Goal: Task Accomplishment & Management: Use online tool/utility

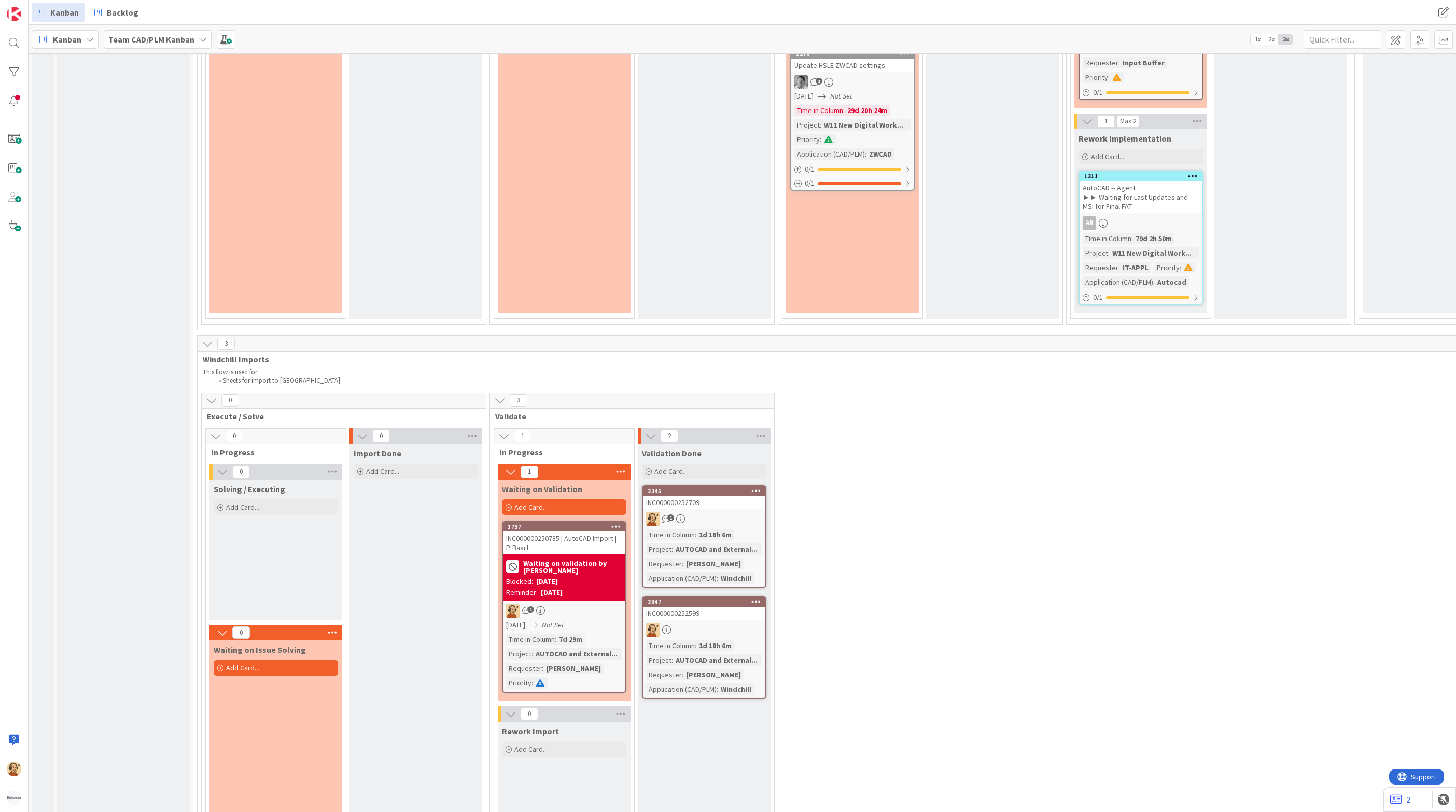
scroll to position [2255, 0]
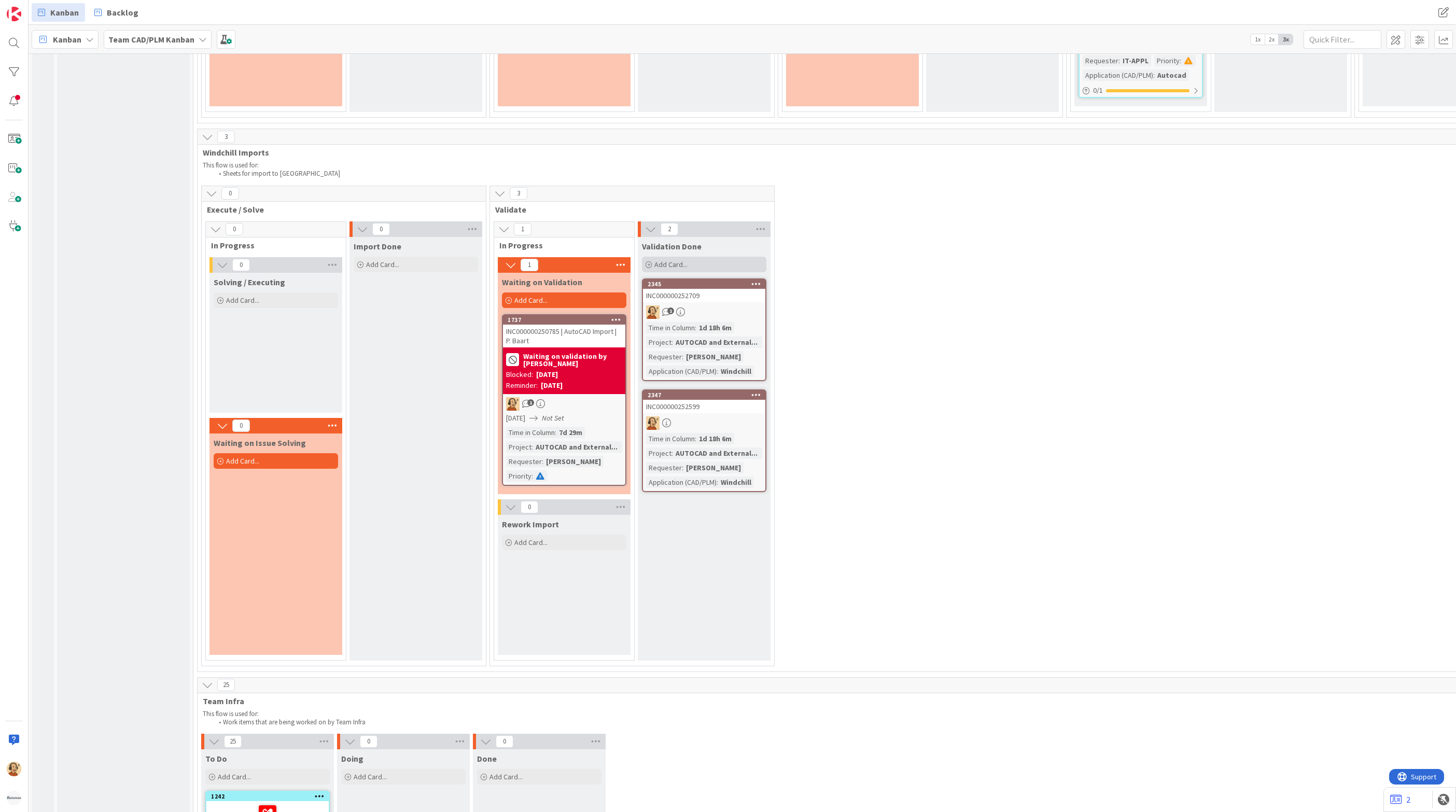
click at [677, 260] on span "Add Card..." at bounding box center [671, 264] width 33 height 10
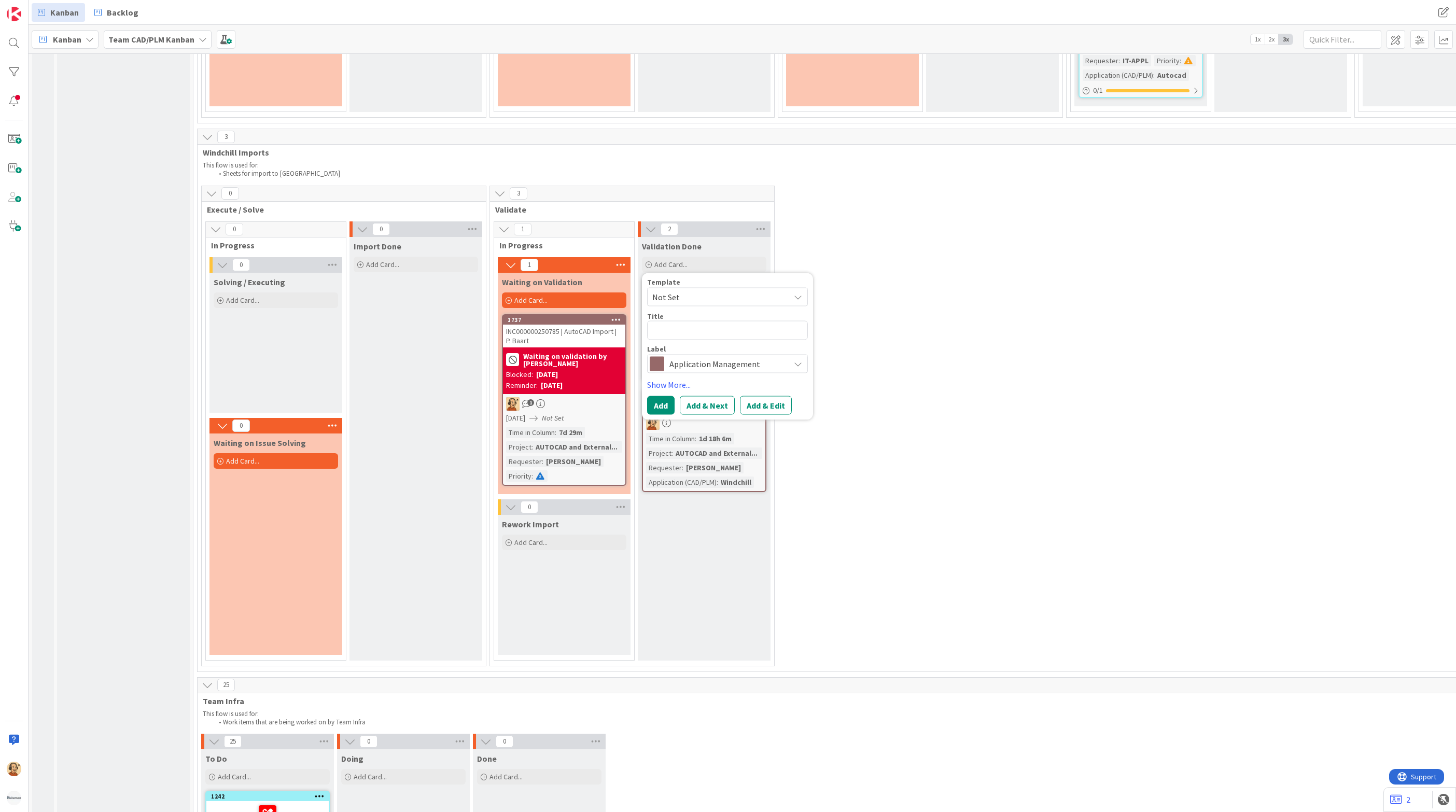
type textarea "x"
type textarea "INC000000252749"
click at [750, 397] on button "Add & Edit" at bounding box center [766, 405] width 52 height 19
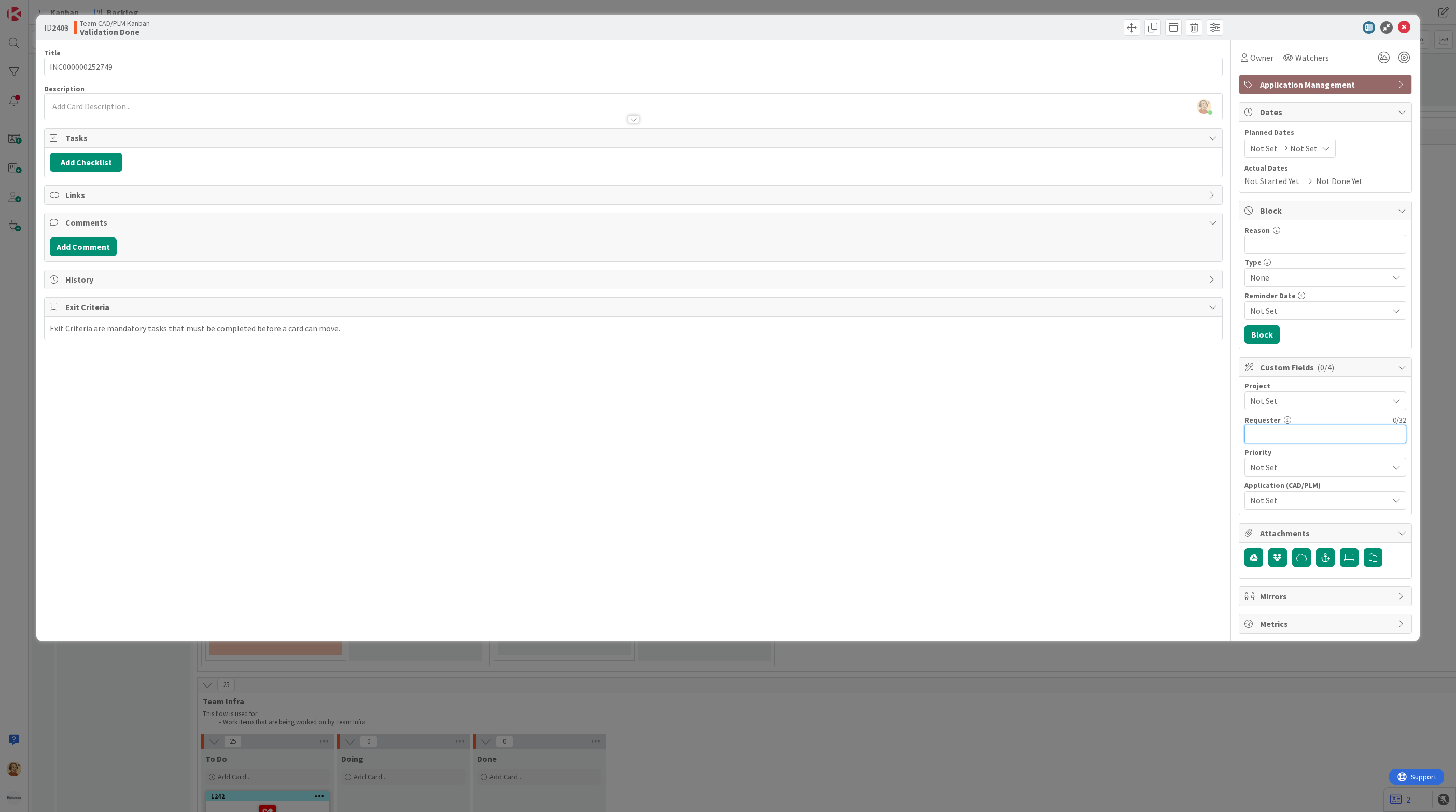
click at [1279, 434] on input "text" at bounding box center [1325, 433] width 162 height 19
paste input "Remco Suijkerbuijk"
type input "Remco Suijkerbuijk"
click at [1262, 58] on span "Owner" at bounding box center [1262, 58] width 23 height 12
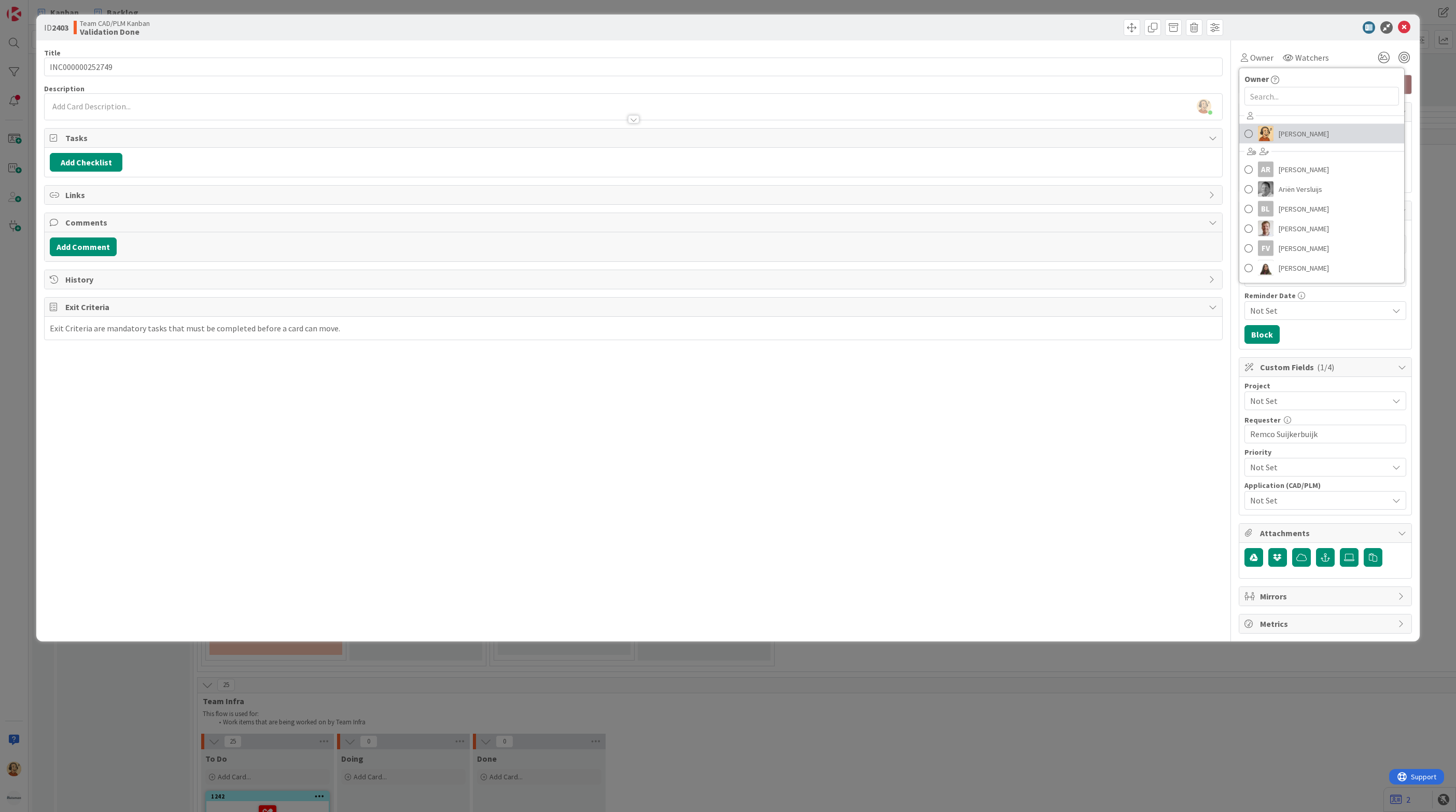
click at [1263, 138] on img at bounding box center [1266, 134] width 16 height 16
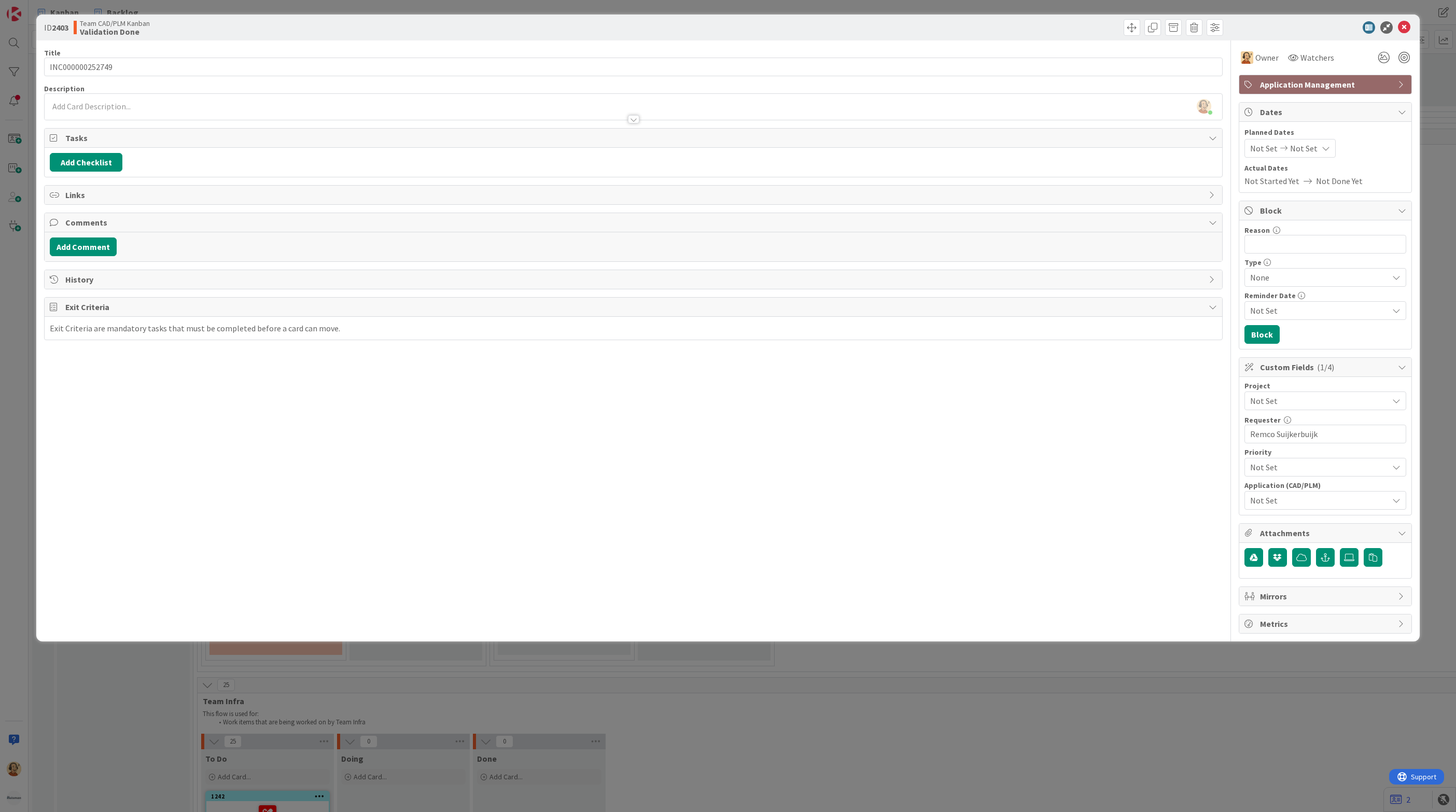
click at [1293, 406] on span "Not Set" at bounding box center [1316, 401] width 133 height 15
click at [1318, 568] on span "AUTOCAD and External Work import" at bounding box center [1332, 563] width 136 height 16
click at [1307, 500] on span "Not Set" at bounding box center [1319, 500] width 138 height 12
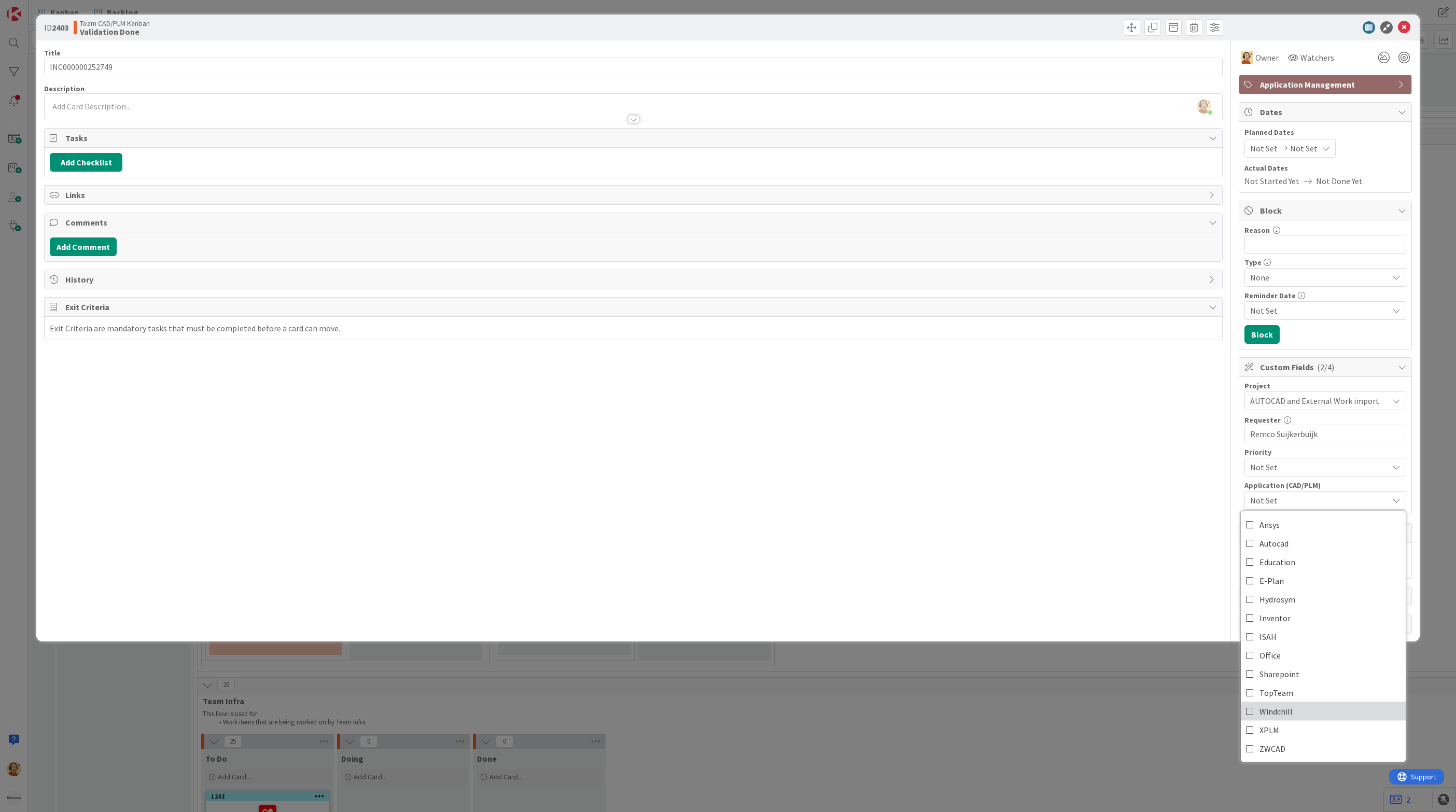
click at [1304, 714] on link "Windchill" at bounding box center [1323, 711] width 165 height 19
click at [1125, 476] on div "Title 15 / 128 INC000000252749 Description Richard Halve just joined Owner Watc…" at bounding box center [633, 337] width 1178 height 593
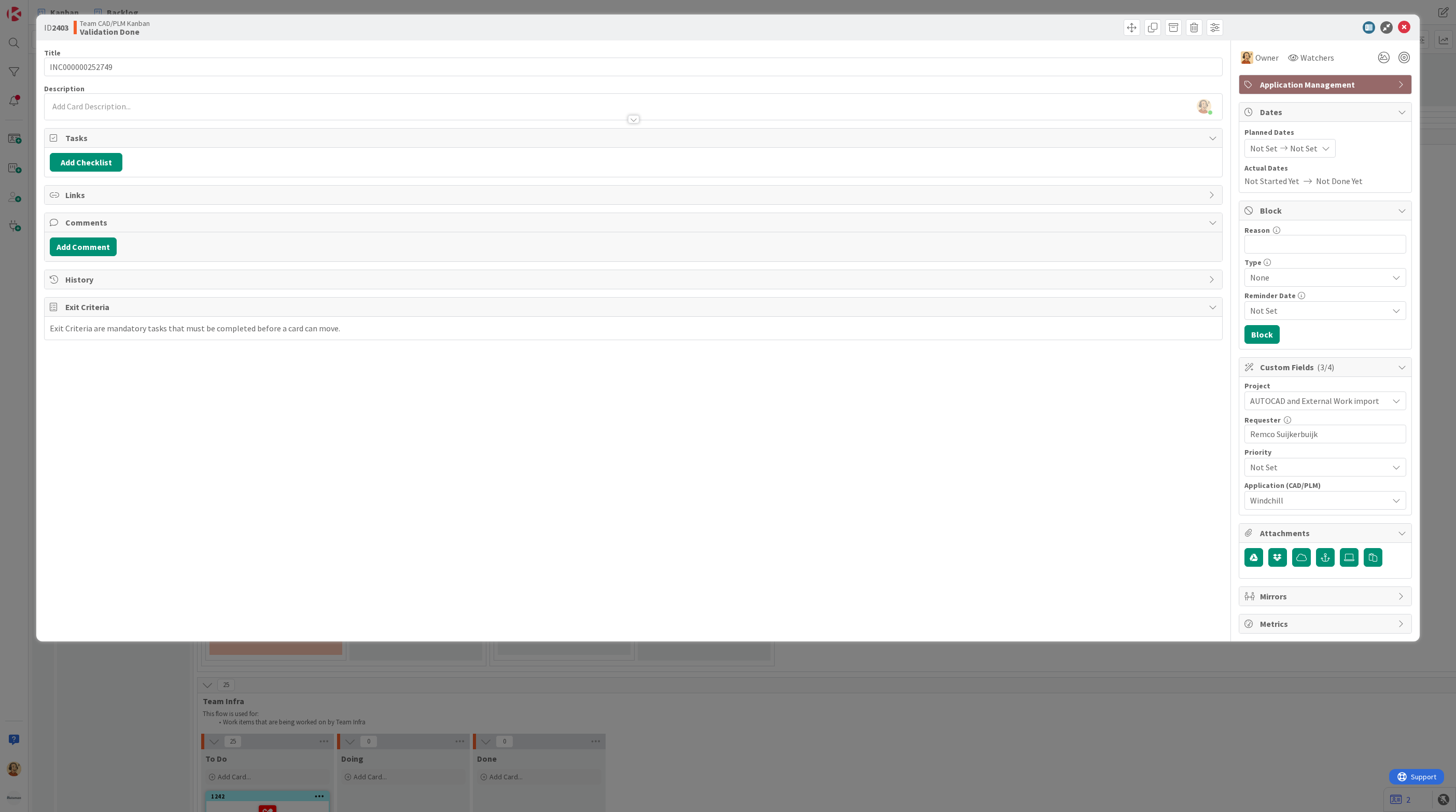
click at [81, 111] on div at bounding box center [633, 114] width 1177 height 11
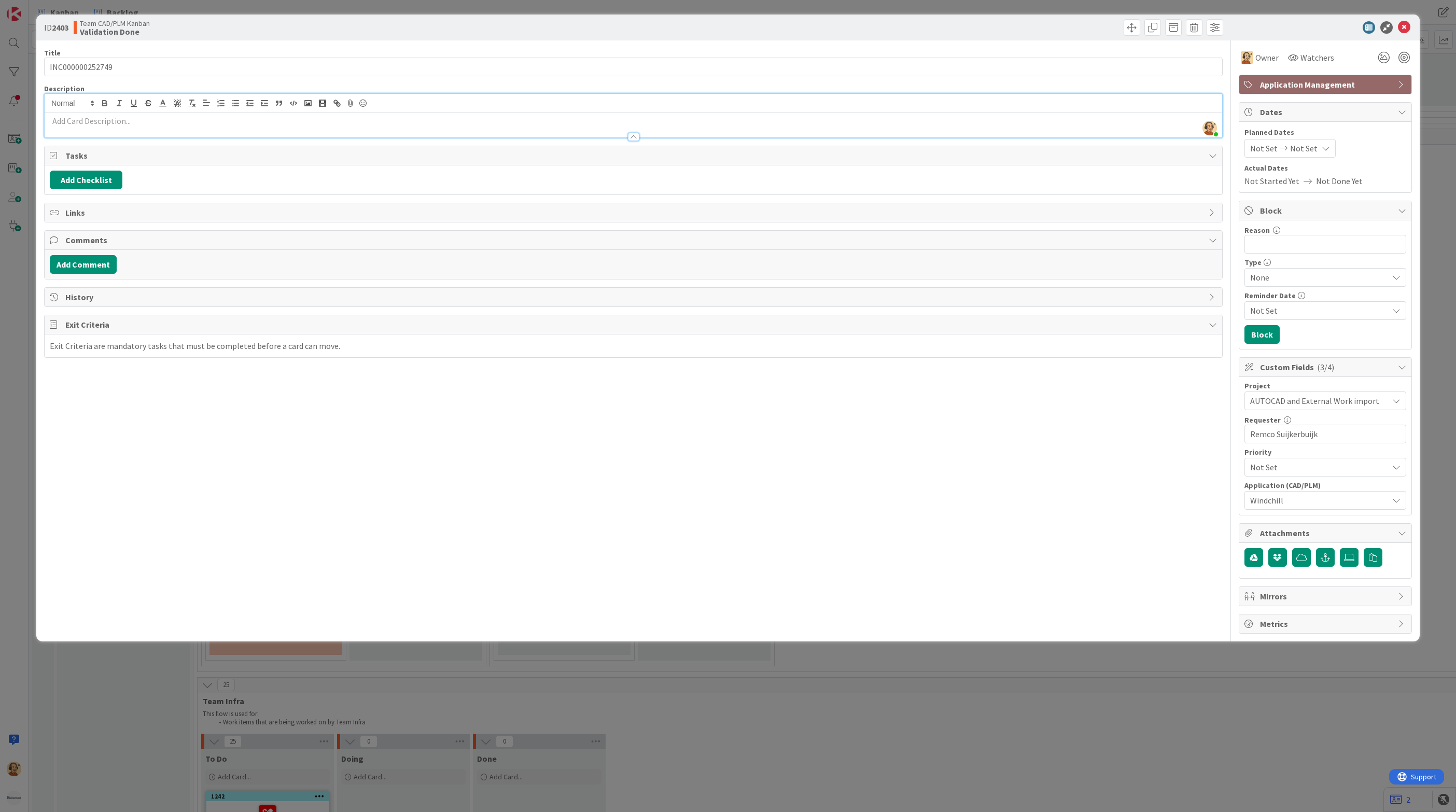
click at [84, 127] on p at bounding box center [633, 121] width 1167 height 12
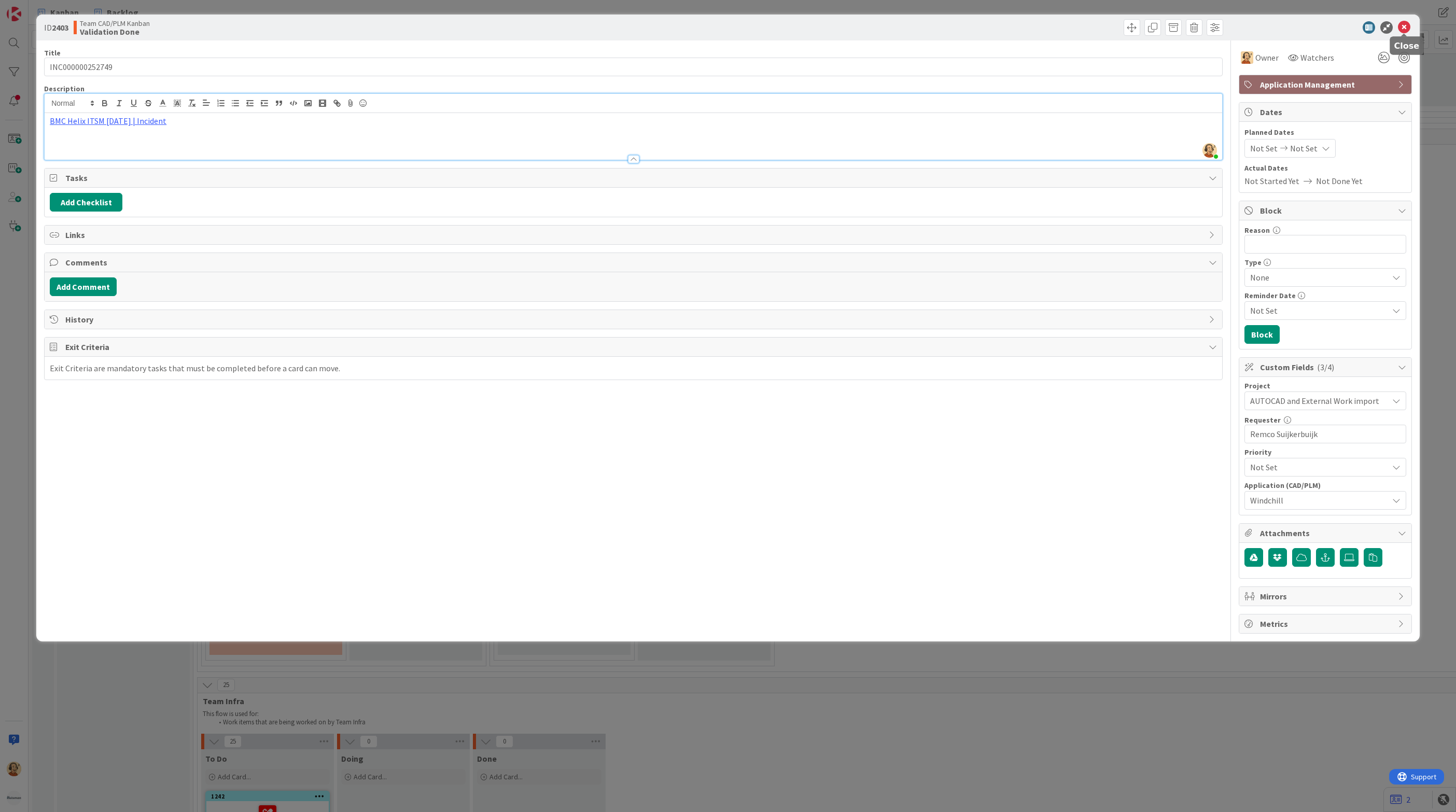
click at [1405, 27] on icon at bounding box center [1404, 28] width 12 height 12
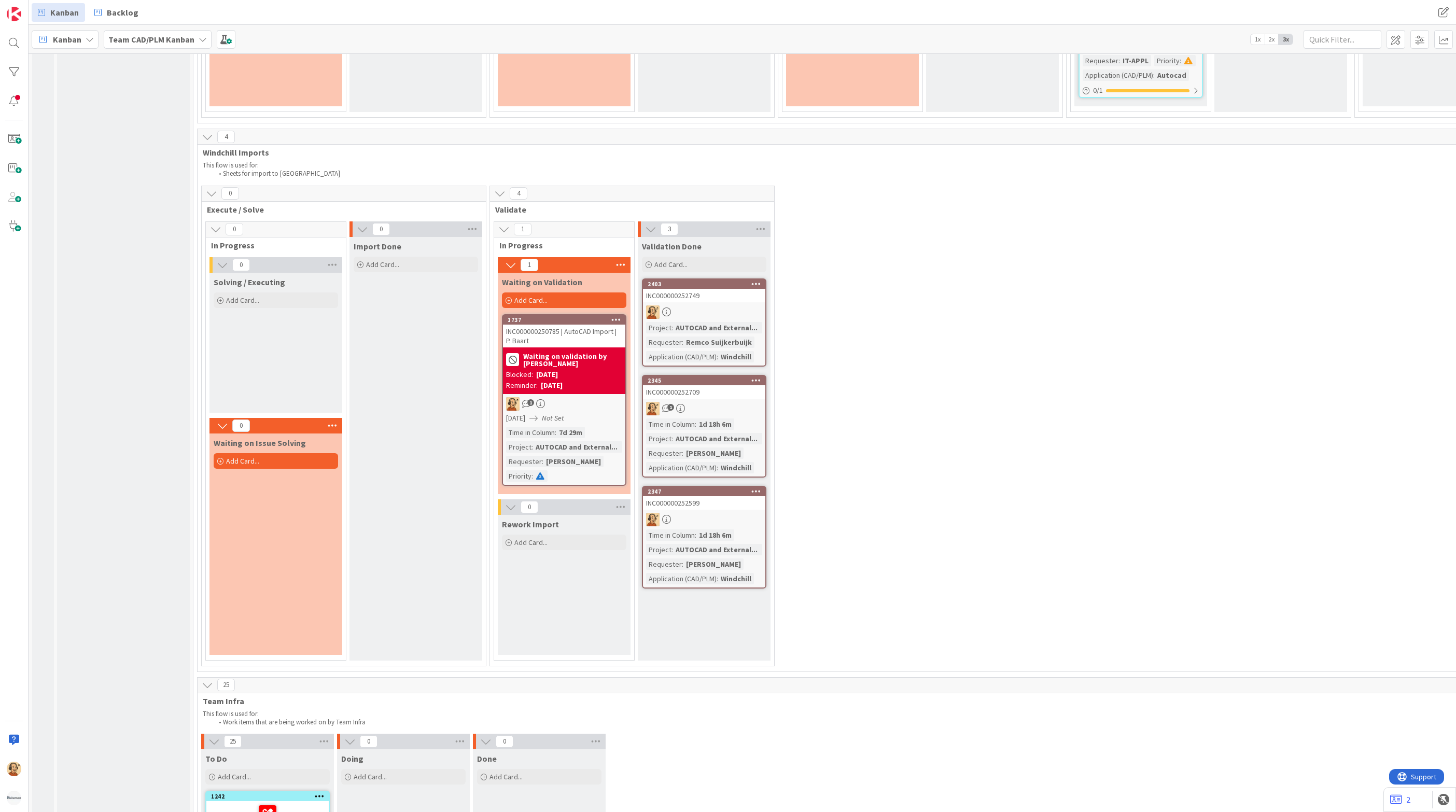
click at [991, 283] on div "0 Execute / Solve 0 In Progress 0 Solving / Executing Add Card... 0 Waiting on …" at bounding box center [1064, 428] width 1730 height 486
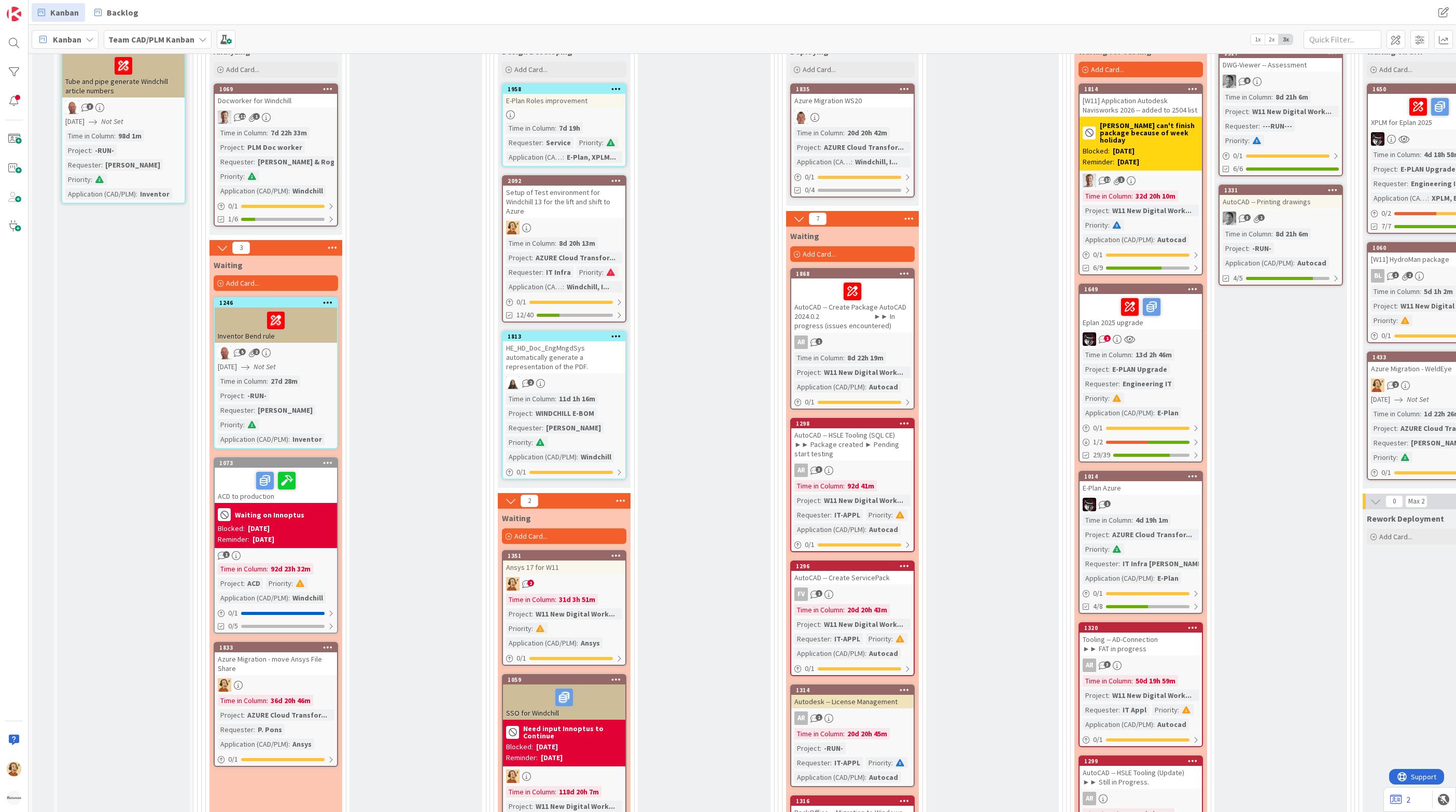
scroll to position [622, 0]
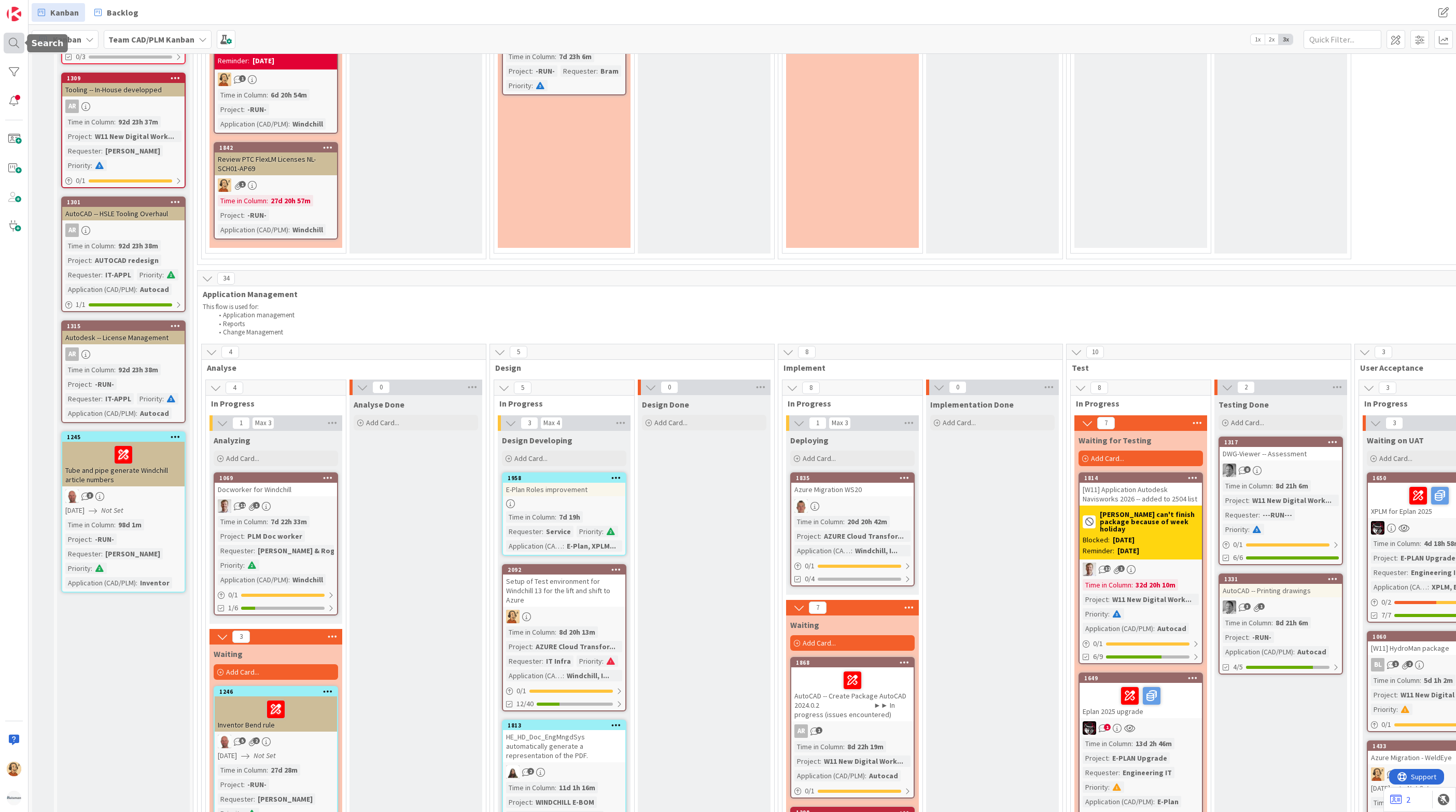
click at [8, 39] on div at bounding box center [14, 43] width 21 height 21
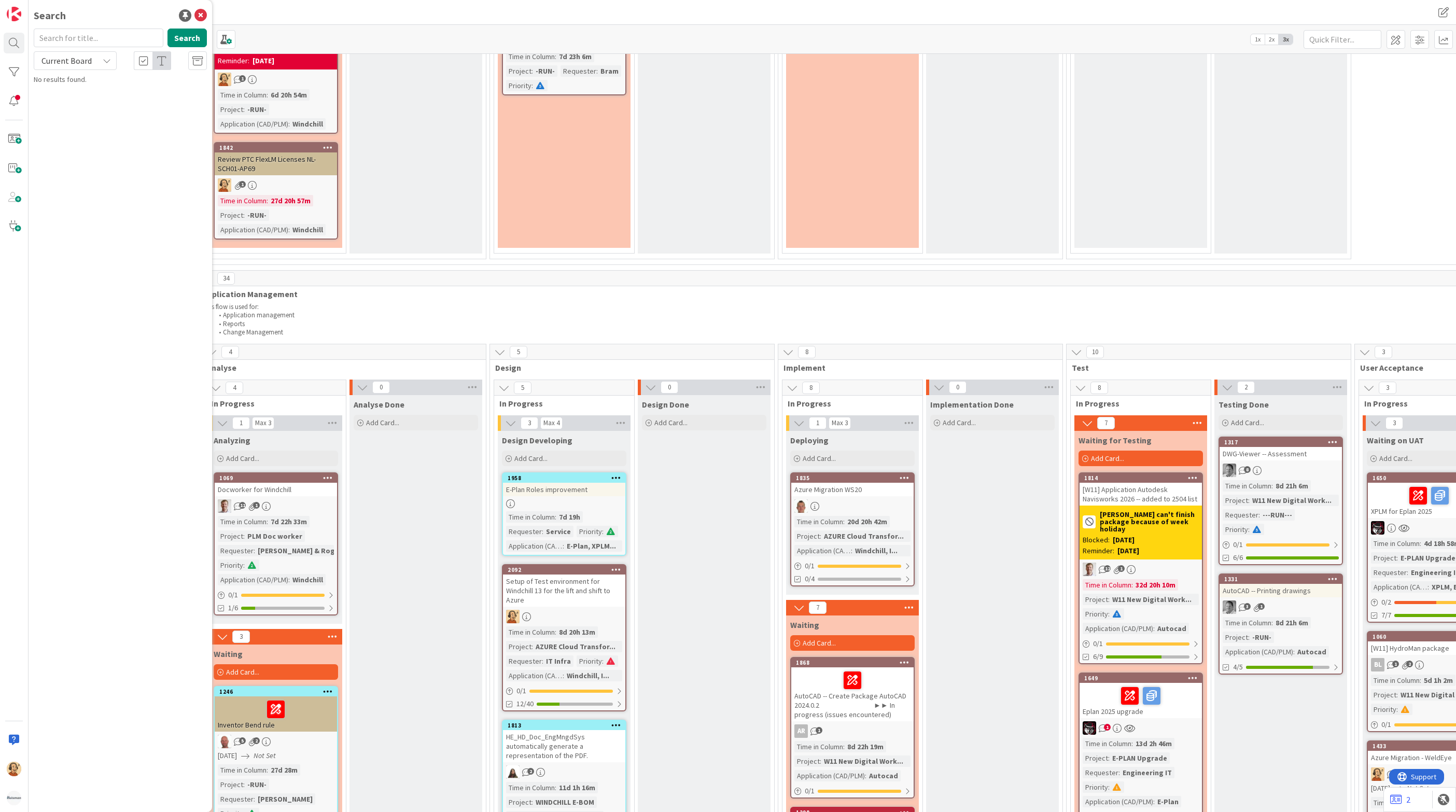
click at [122, 41] on input "text" at bounding box center [98, 37] width 129 height 19
type input "INC000000252584"
click at [173, 39] on button "Search" at bounding box center [187, 37] width 40 height 19
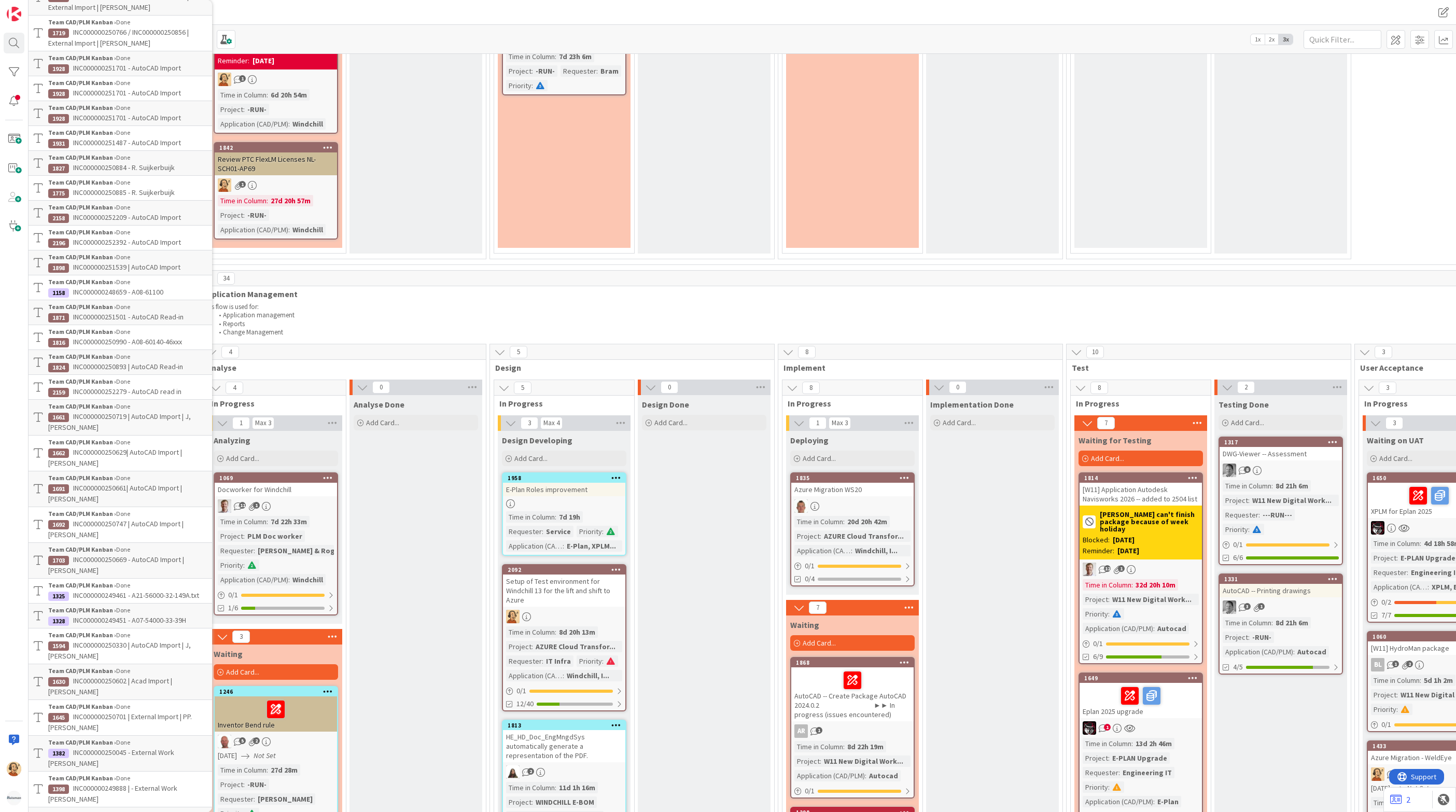
scroll to position [0, 0]
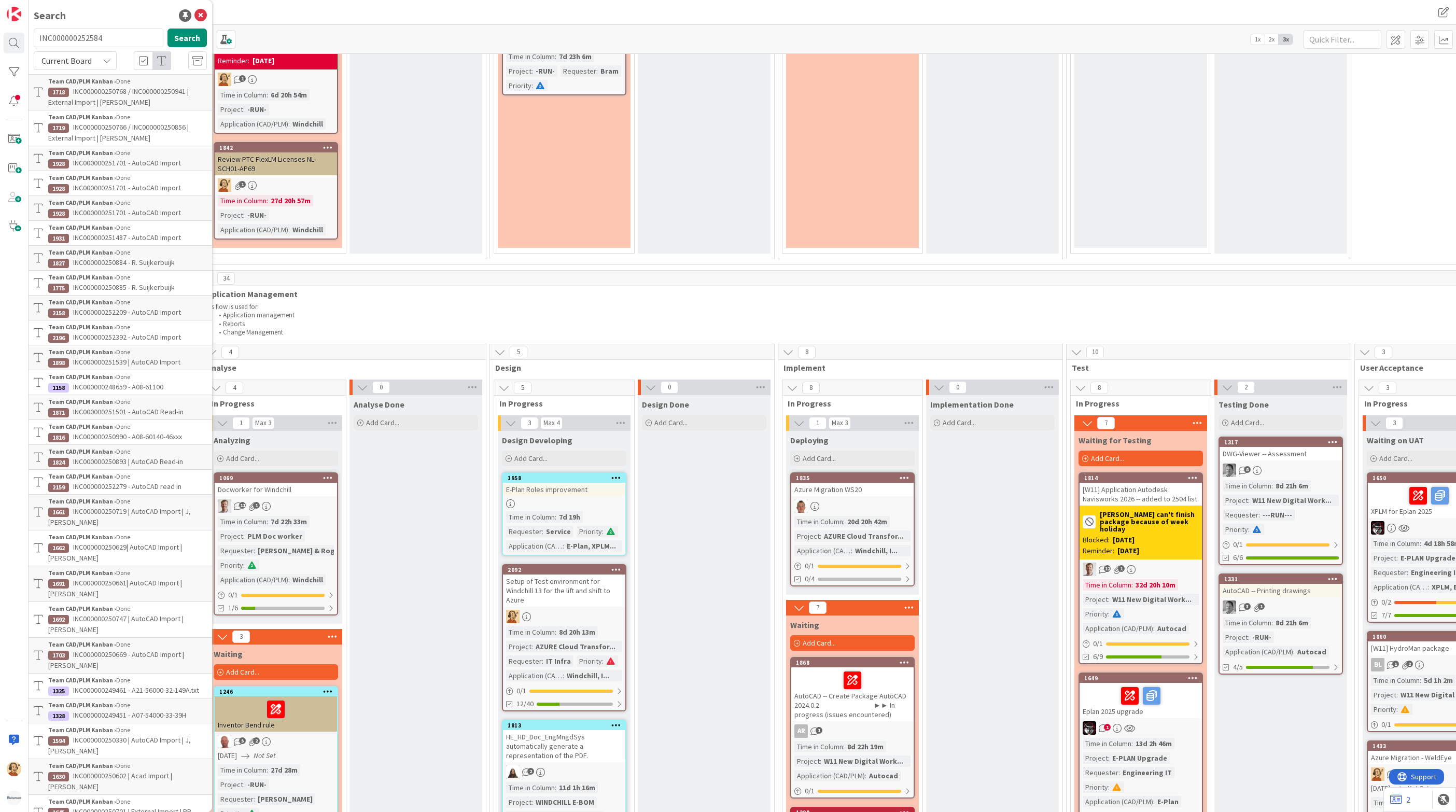
click at [194, 15] on icon at bounding box center [201, 16] width 12 height 12
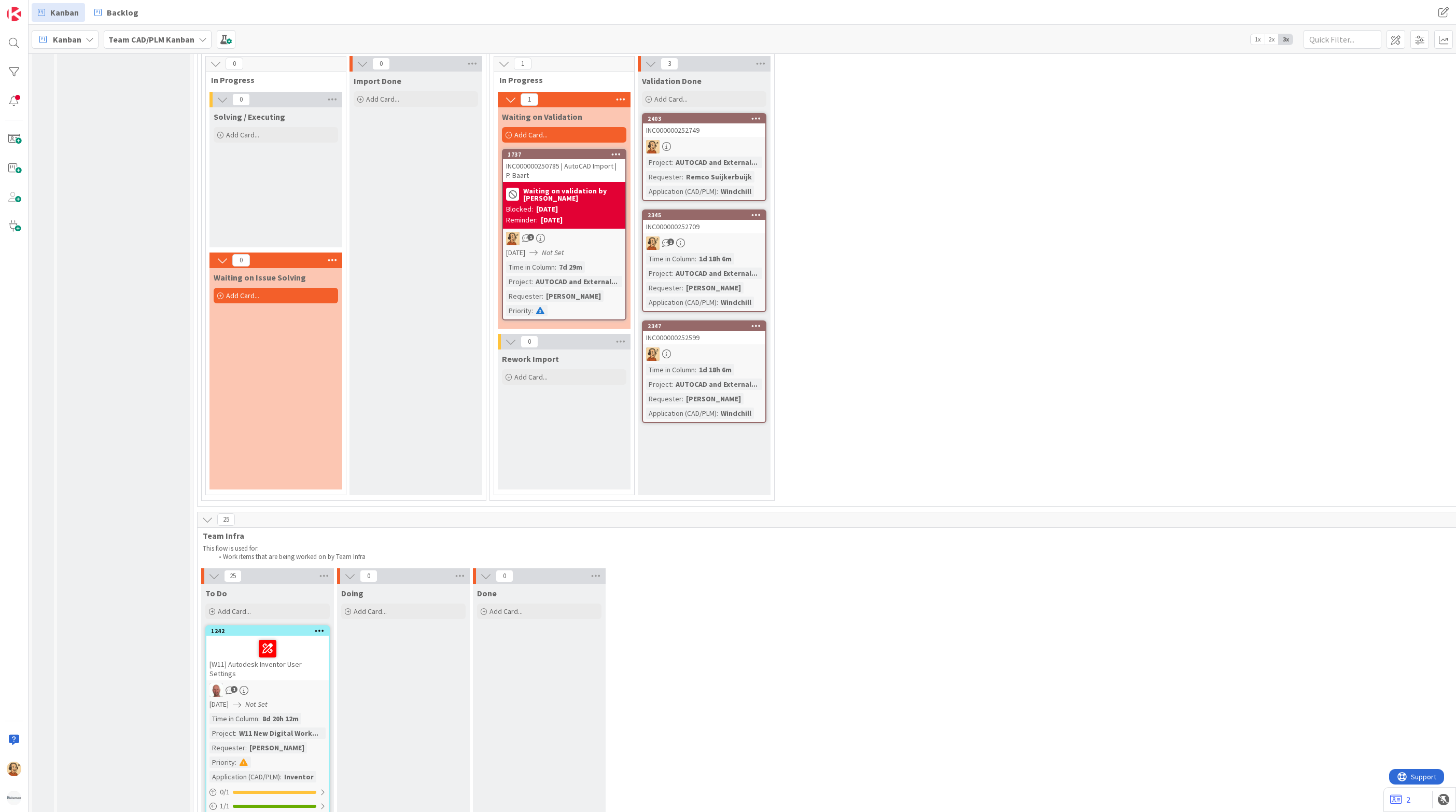
scroll to position [2177, 0]
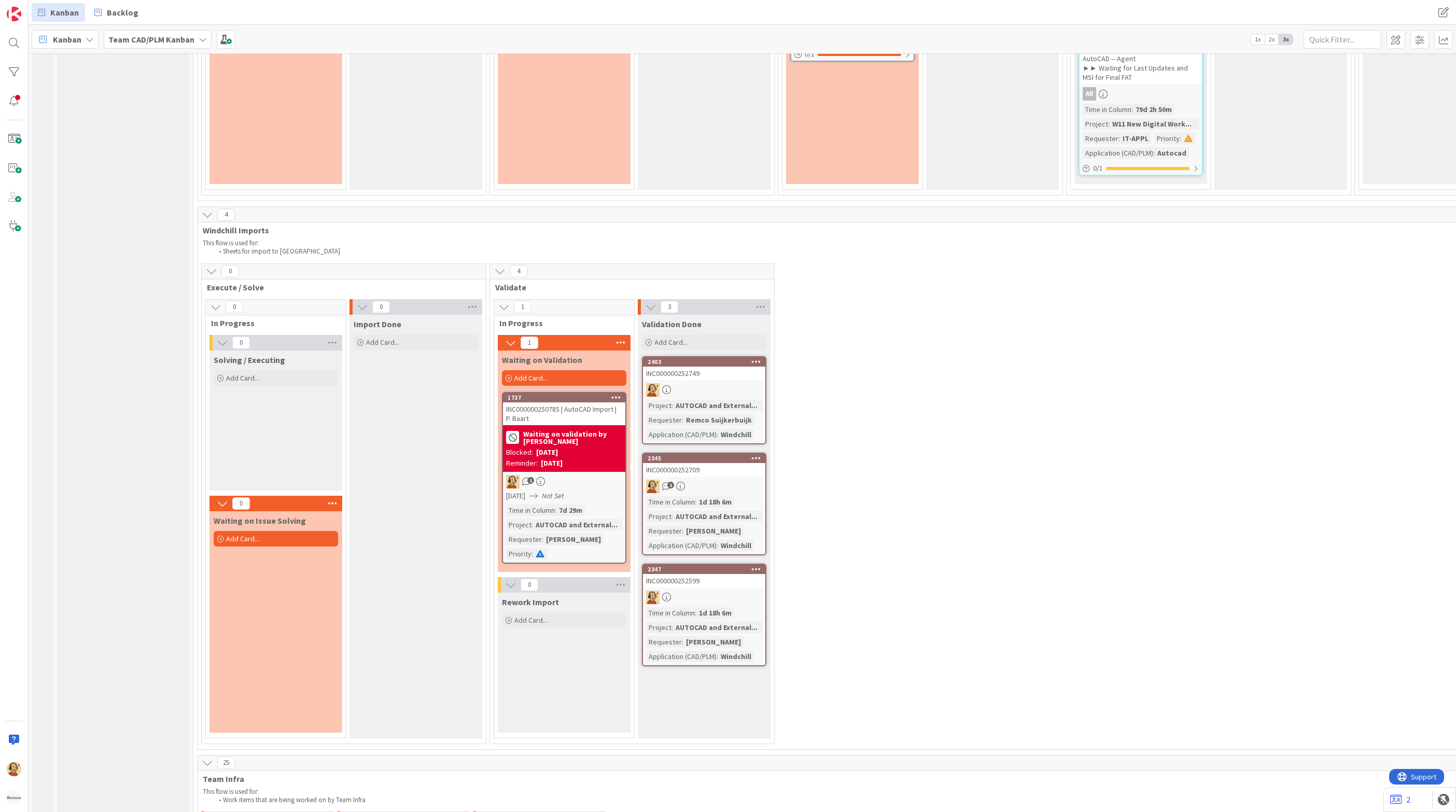
click at [137, 386] on div "Input Buffer During the Replenishment Meeting the team & Team Manager will sele…" at bounding box center [123, 176] width 133 height 4564
click at [237, 375] on span "Add Card..." at bounding box center [242, 378] width 33 height 10
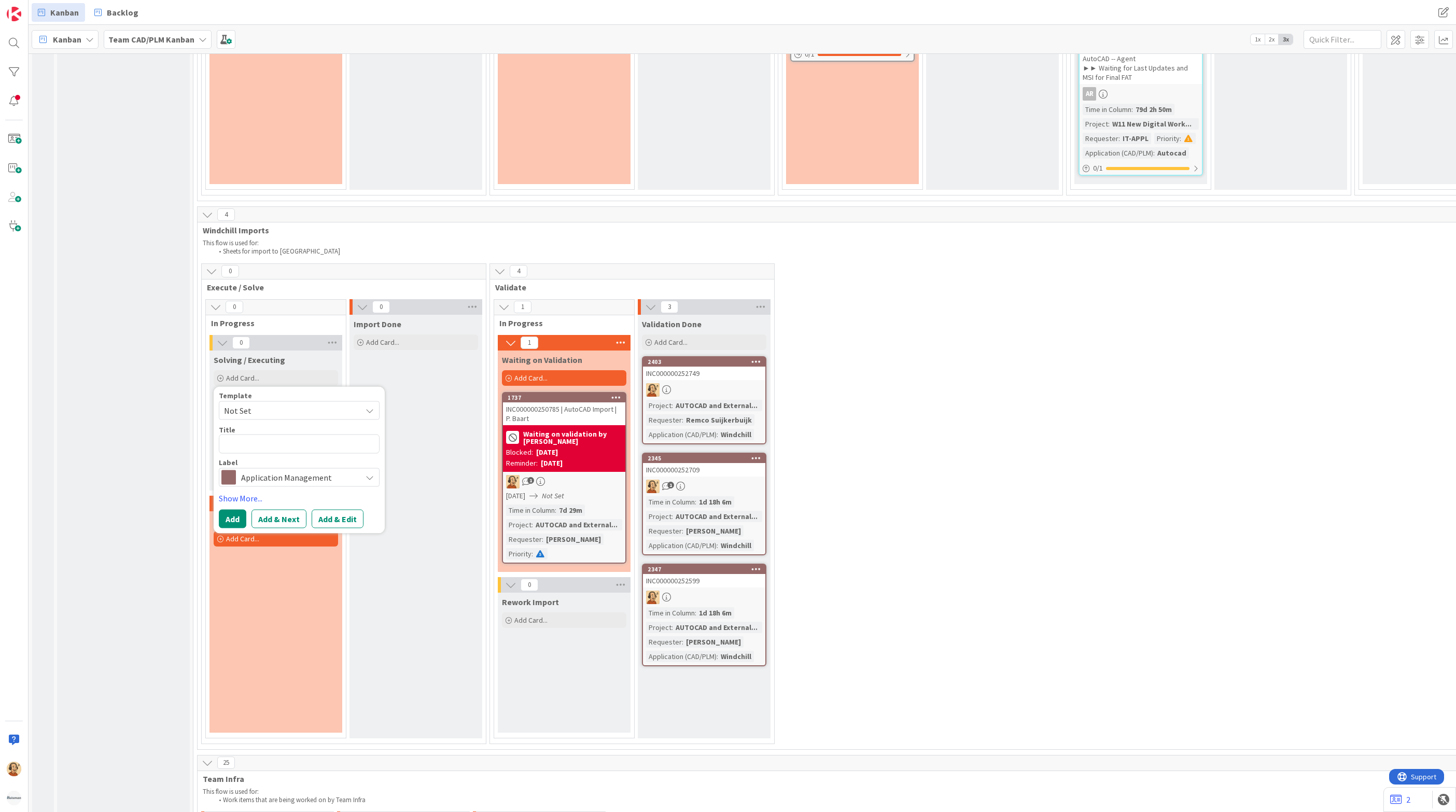
click at [248, 434] on textarea at bounding box center [299, 444] width 161 height 19
type textarea "x"
type textarea "INC000000252584"
click at [348, 514] on button "Add & Edit" at bounding box center [337, 518] width 52 height 19
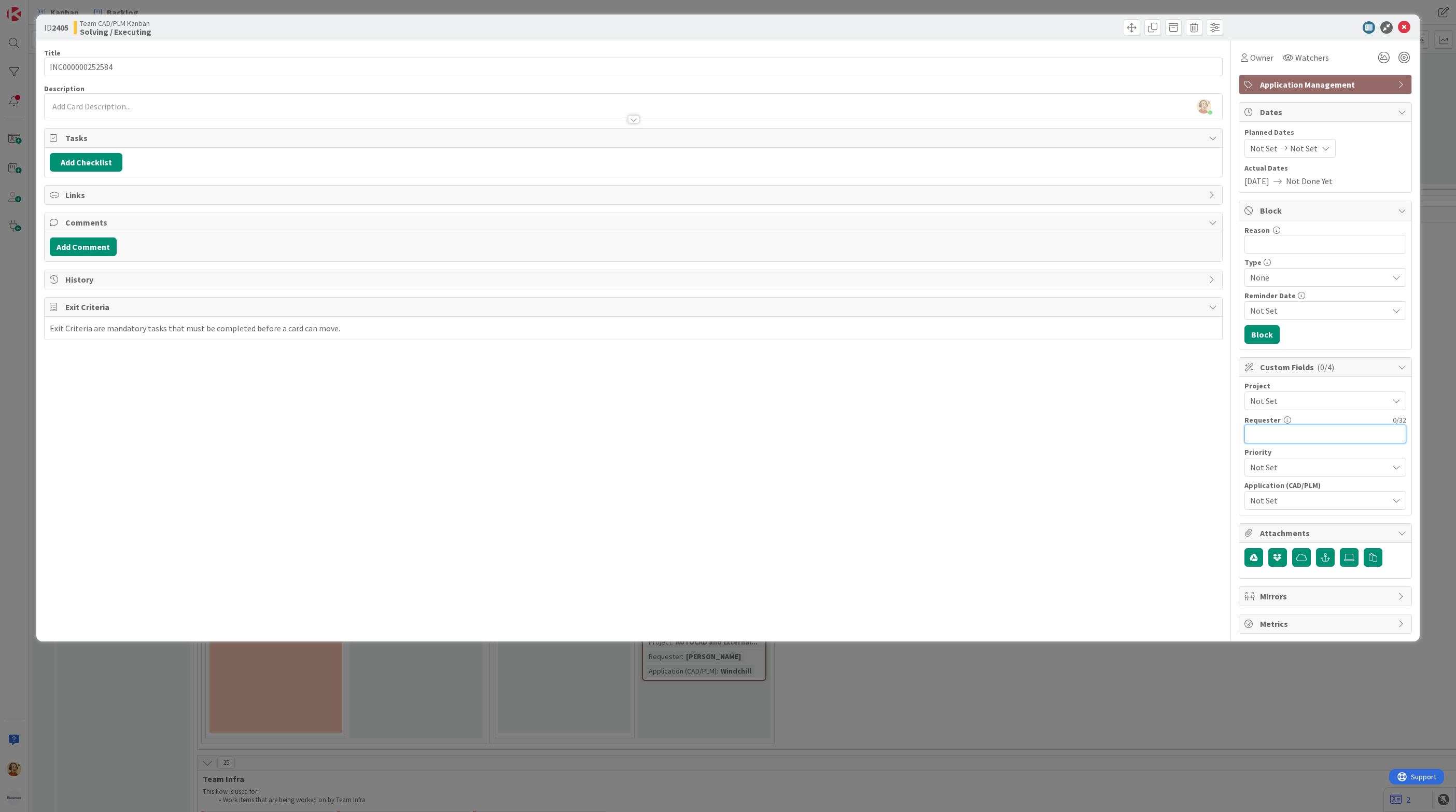
click at [1258, 439] on input "text" at bounding box center [1325, 433] width 162 height 19
paste input "Daniel Bilek"
type input "Daniel Bilek"
click at [1271, 405] on span "Not Set" at bounding box center [1316, 401] width 133 height 15
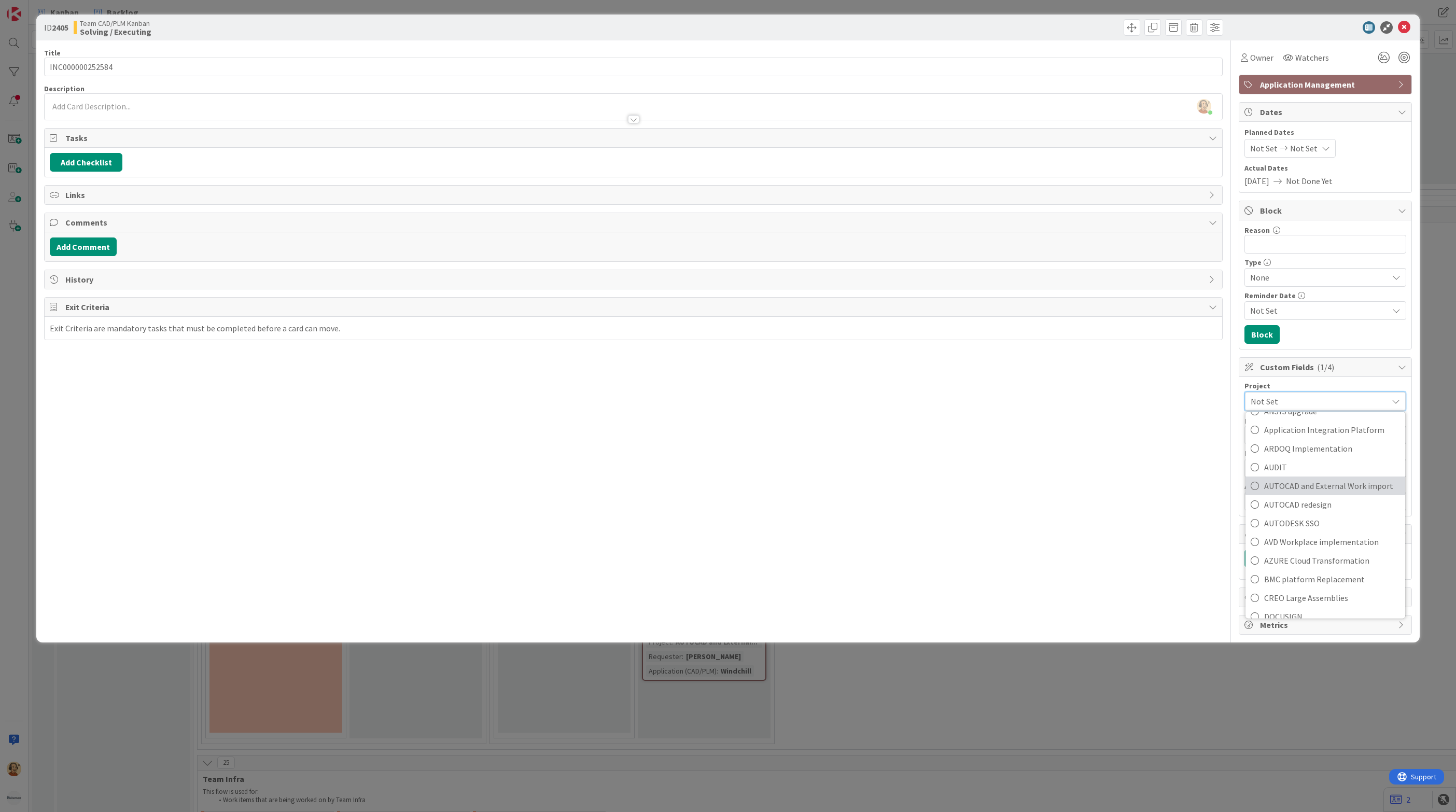
click at [1310, 492] on span "AUTOCAD and External Work import" at bounding box center [1332, 486] width 136 height 16
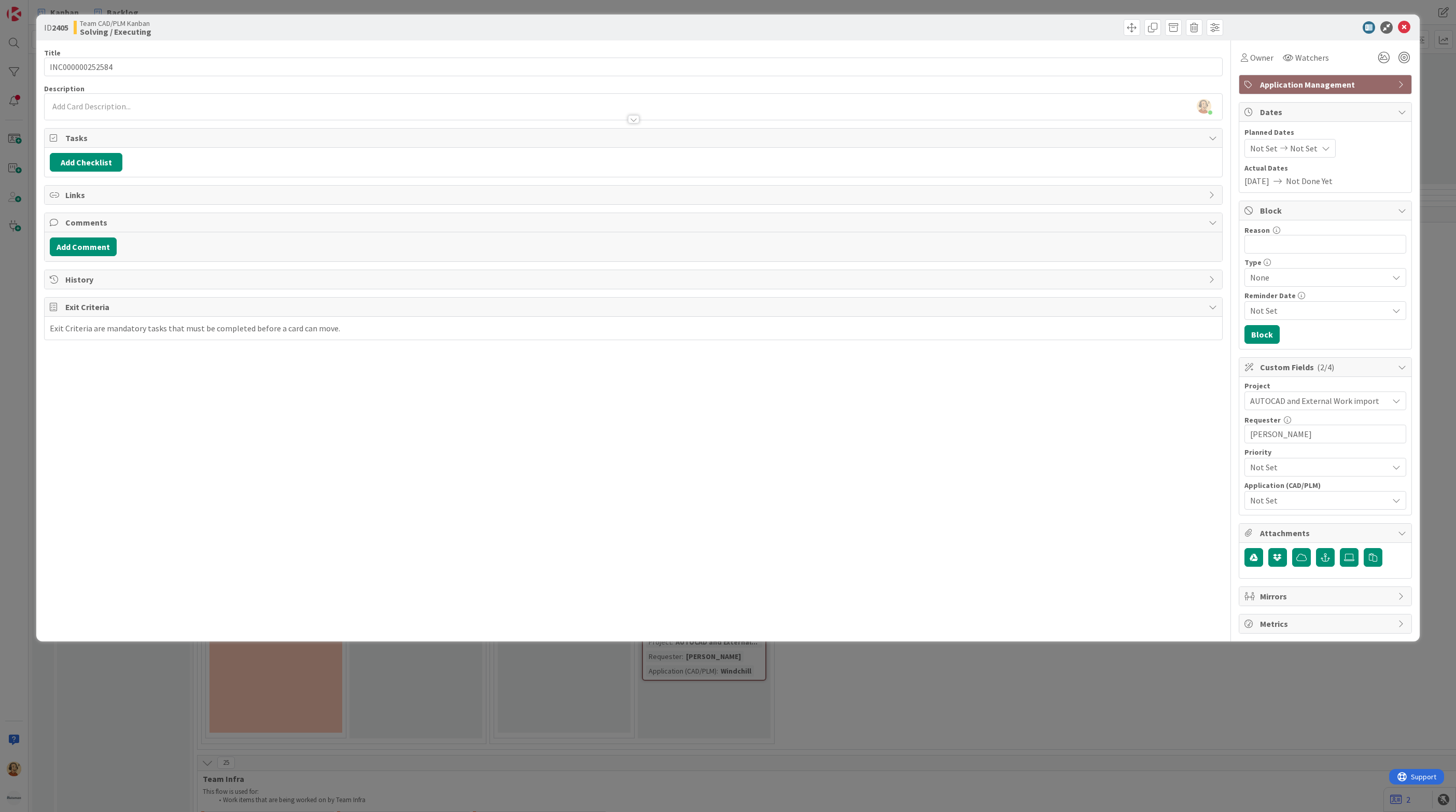
click at [1310, 504] on span "Not Set" at bounding box center [1319, 500] width 138 height 12
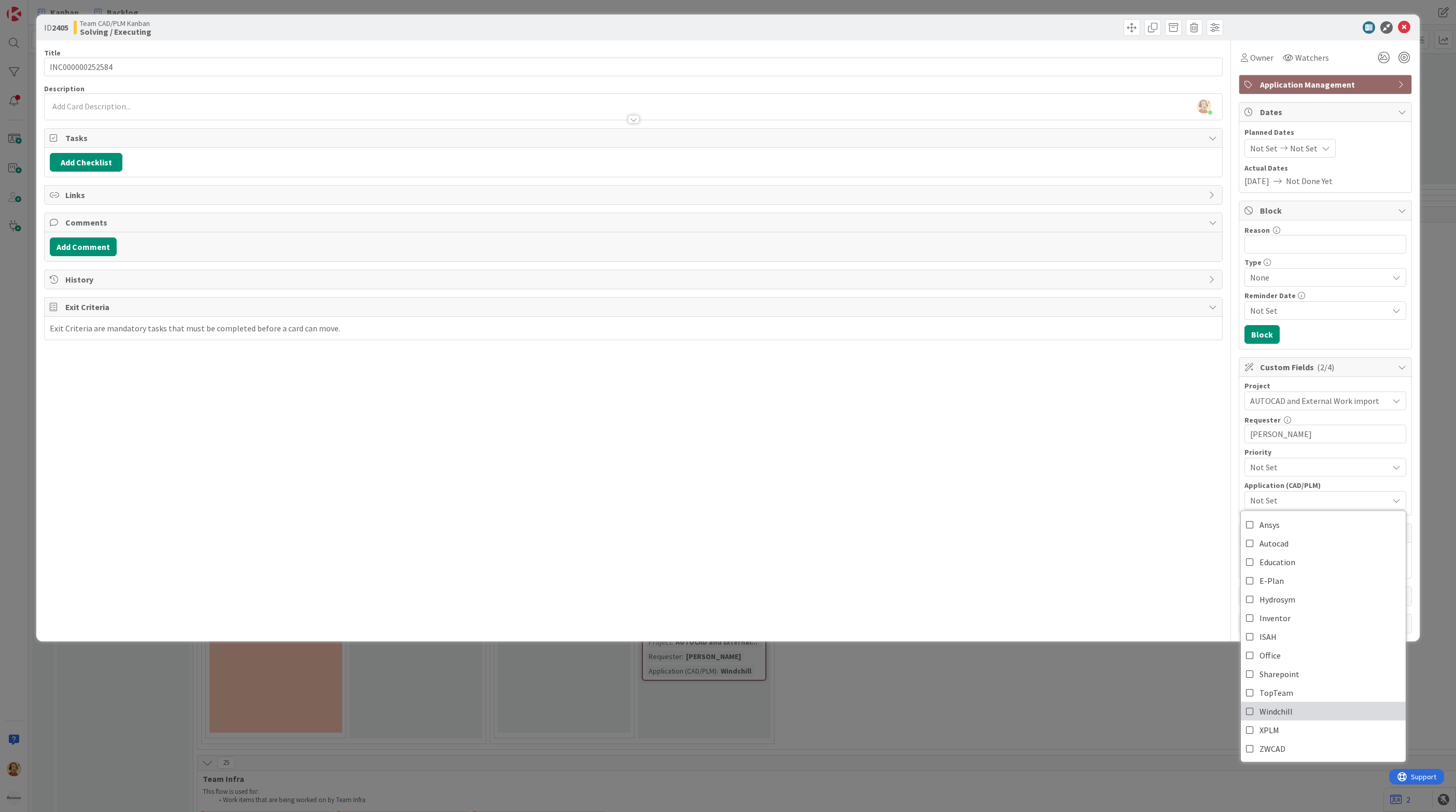
click at [1289, 714] on span "Windchill" at bounding box center [1276, 711] width 33 height 16
click at [1265, 53] on span "Owner" at bounding box center [1262, 58] width 23 height 12
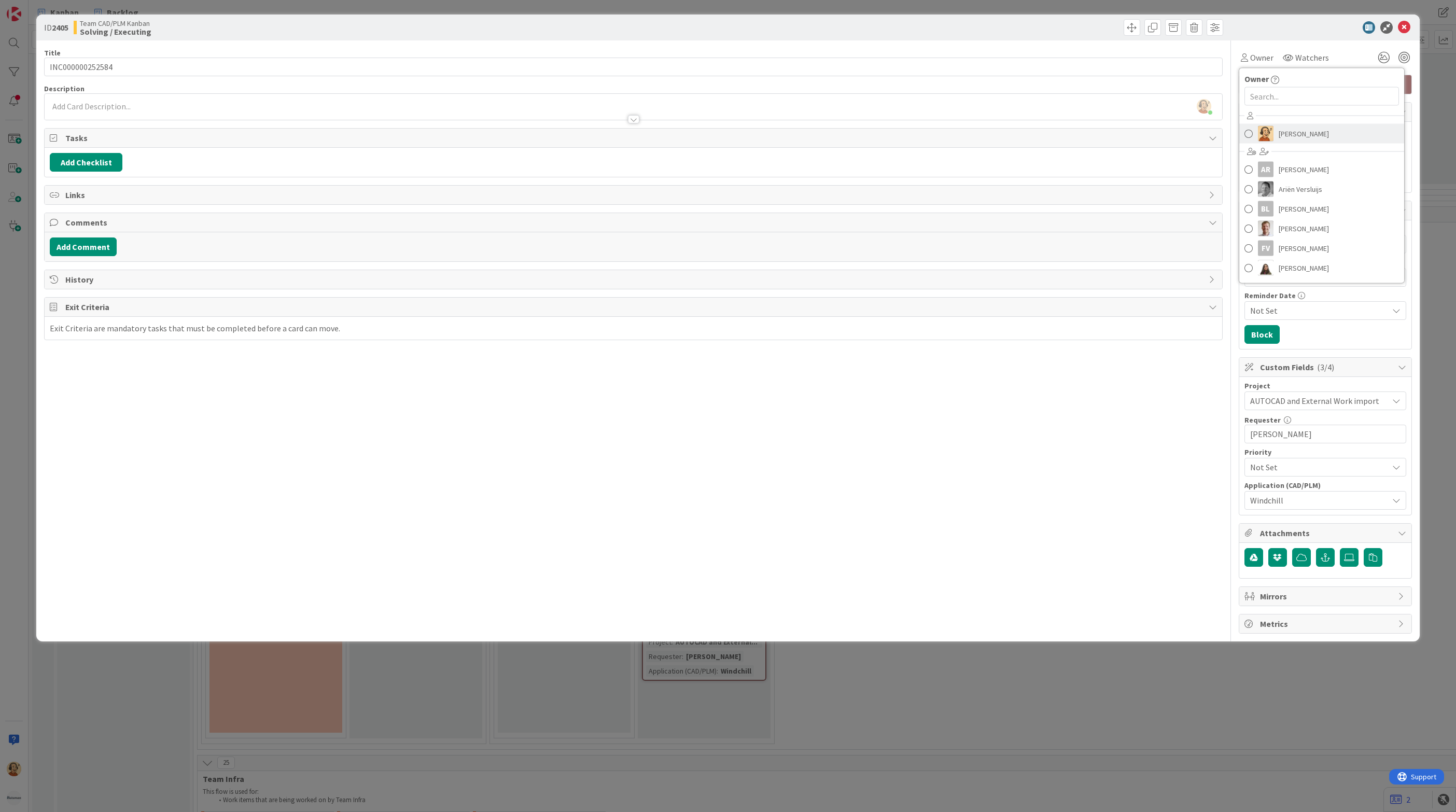
click at [1264, 138] on img at bounding box center [1266, 134] width 16 height 16
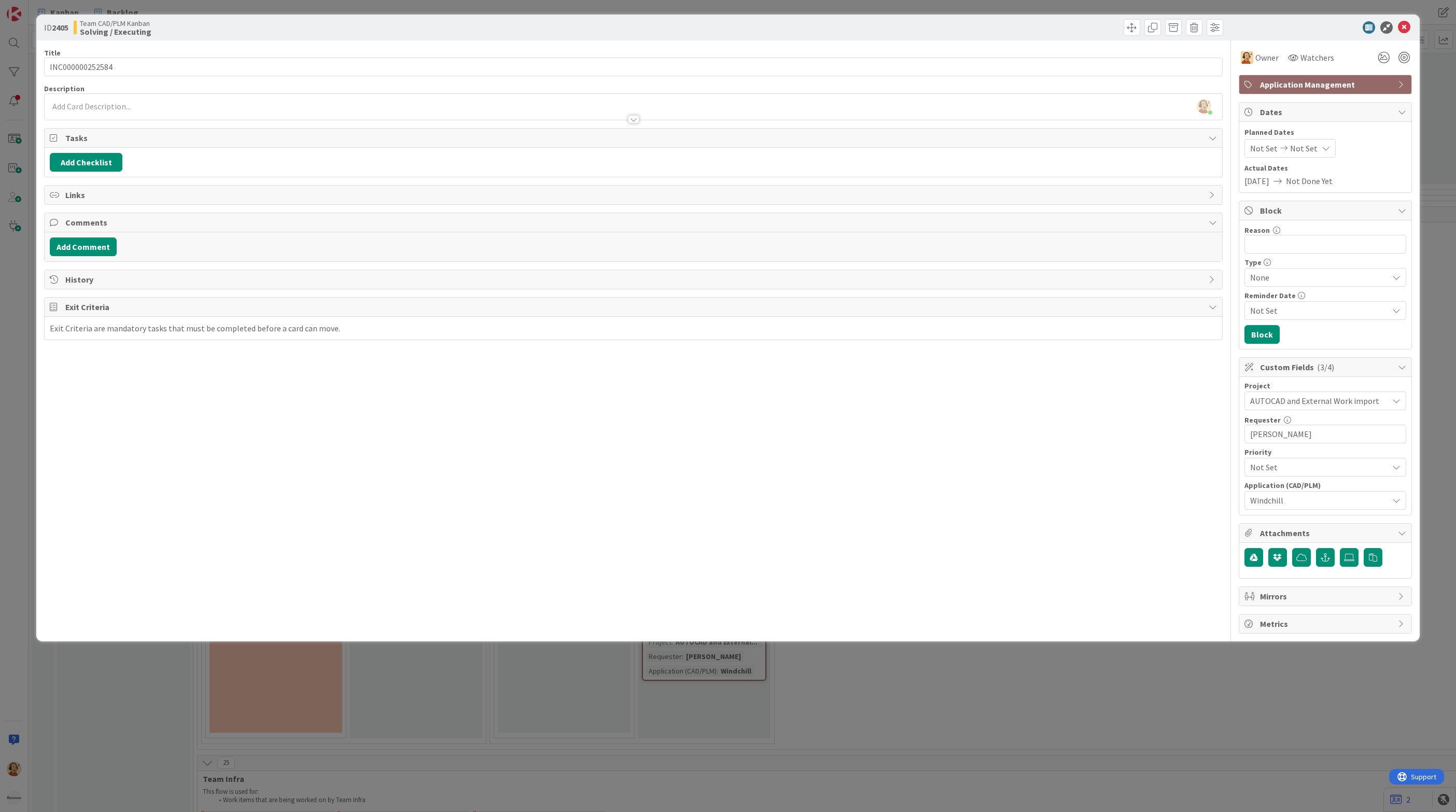
click at [257, 114] on div at bounding box center [633, 114] width 1177 height 11
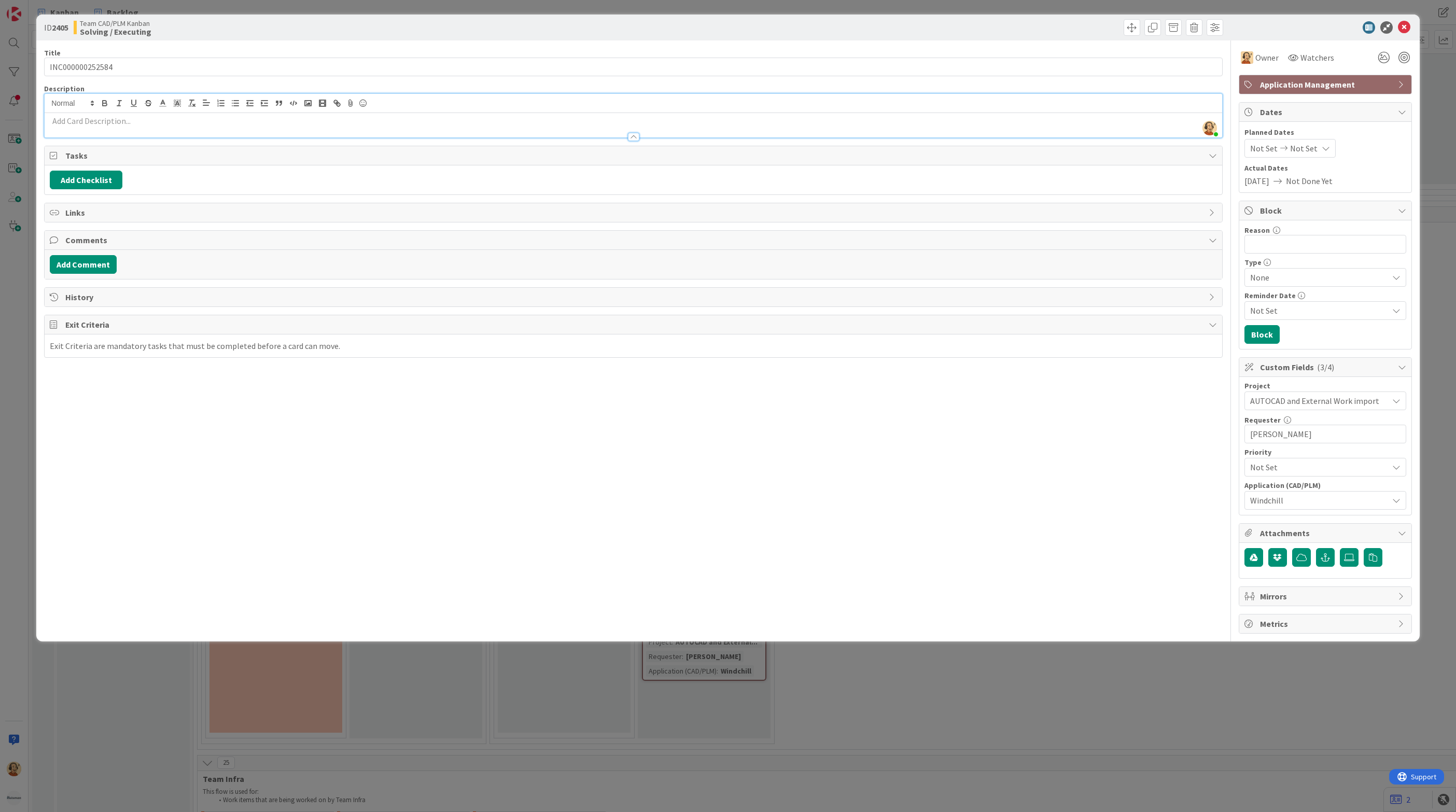
click at [168, 132] on div at bounding box center [633, 132] width 1177 height 11
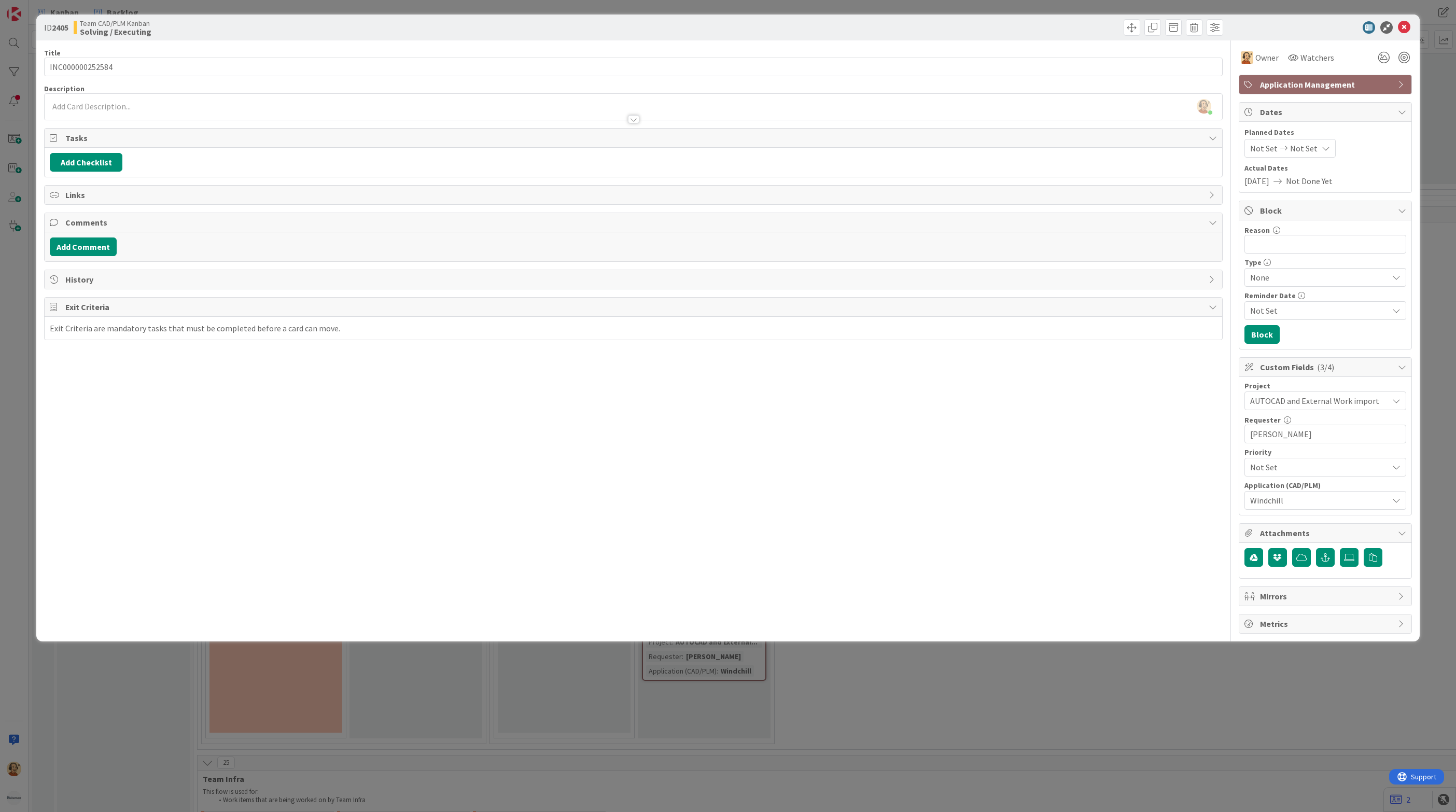
click at [81, 109] on p at bounding box center [633, 106] width 1167 height 12
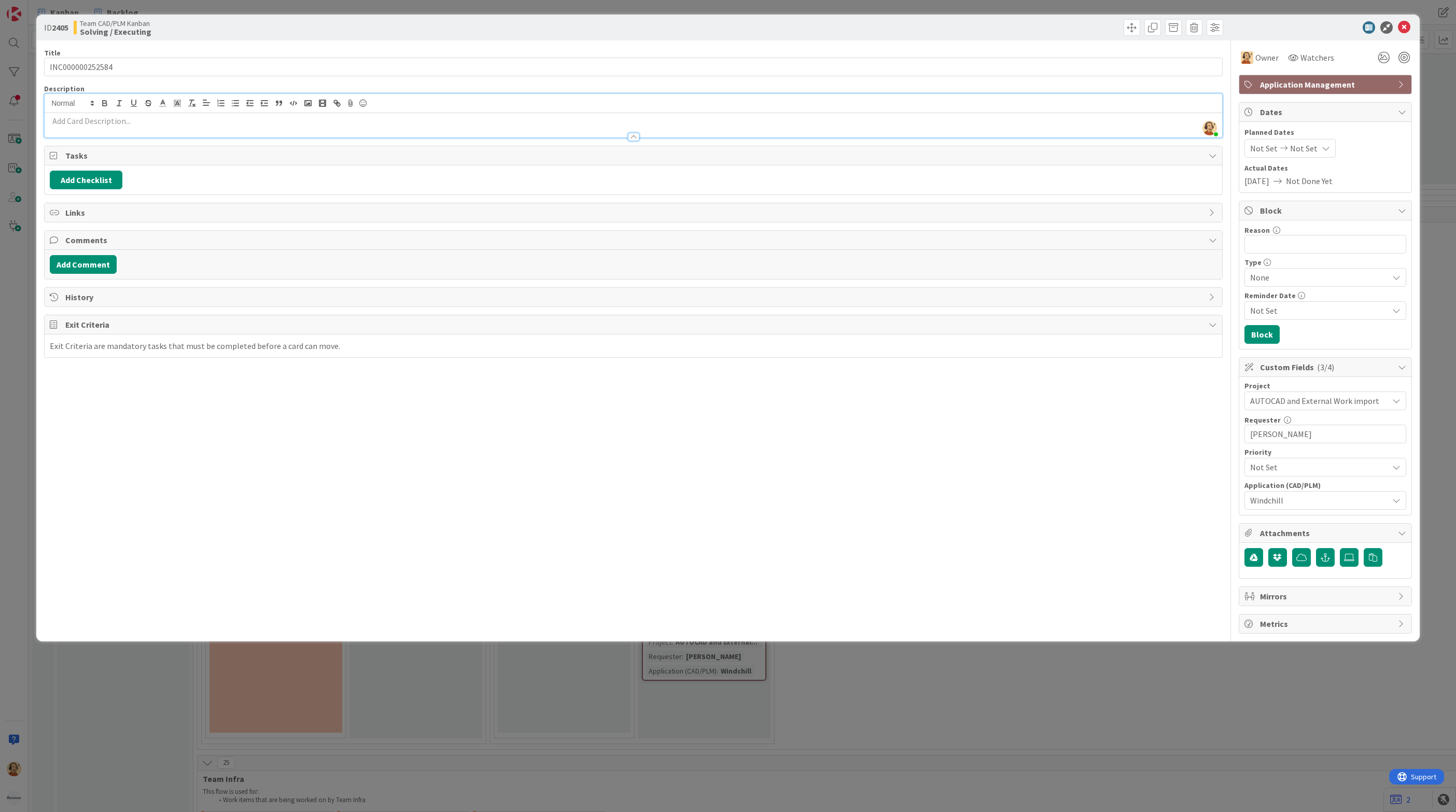
click at [72, 120] on p at bounding box center [633, 121] width 1167 height 12
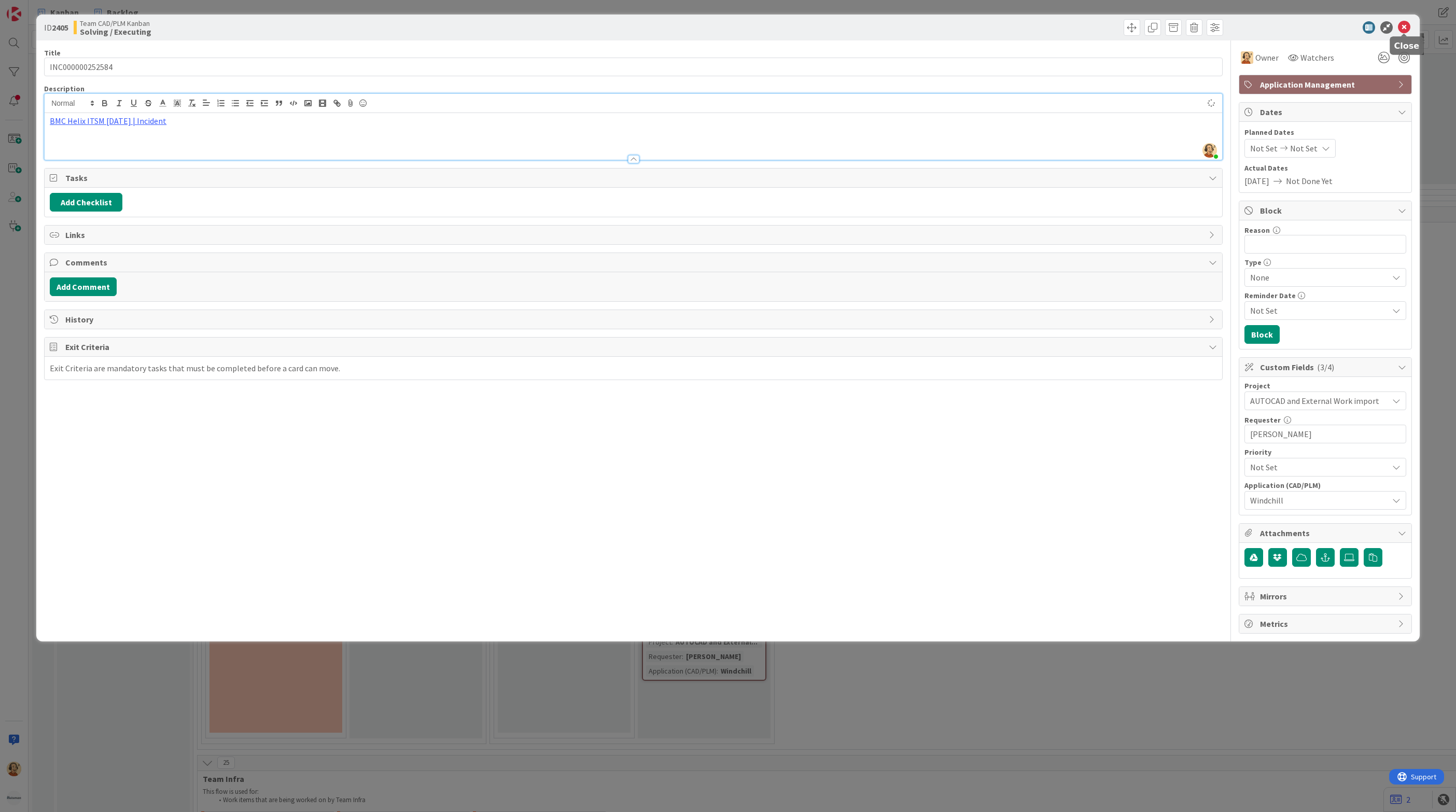
click at [1405, 25] on icon at bounding box center [1404, 28] width 12 height 12
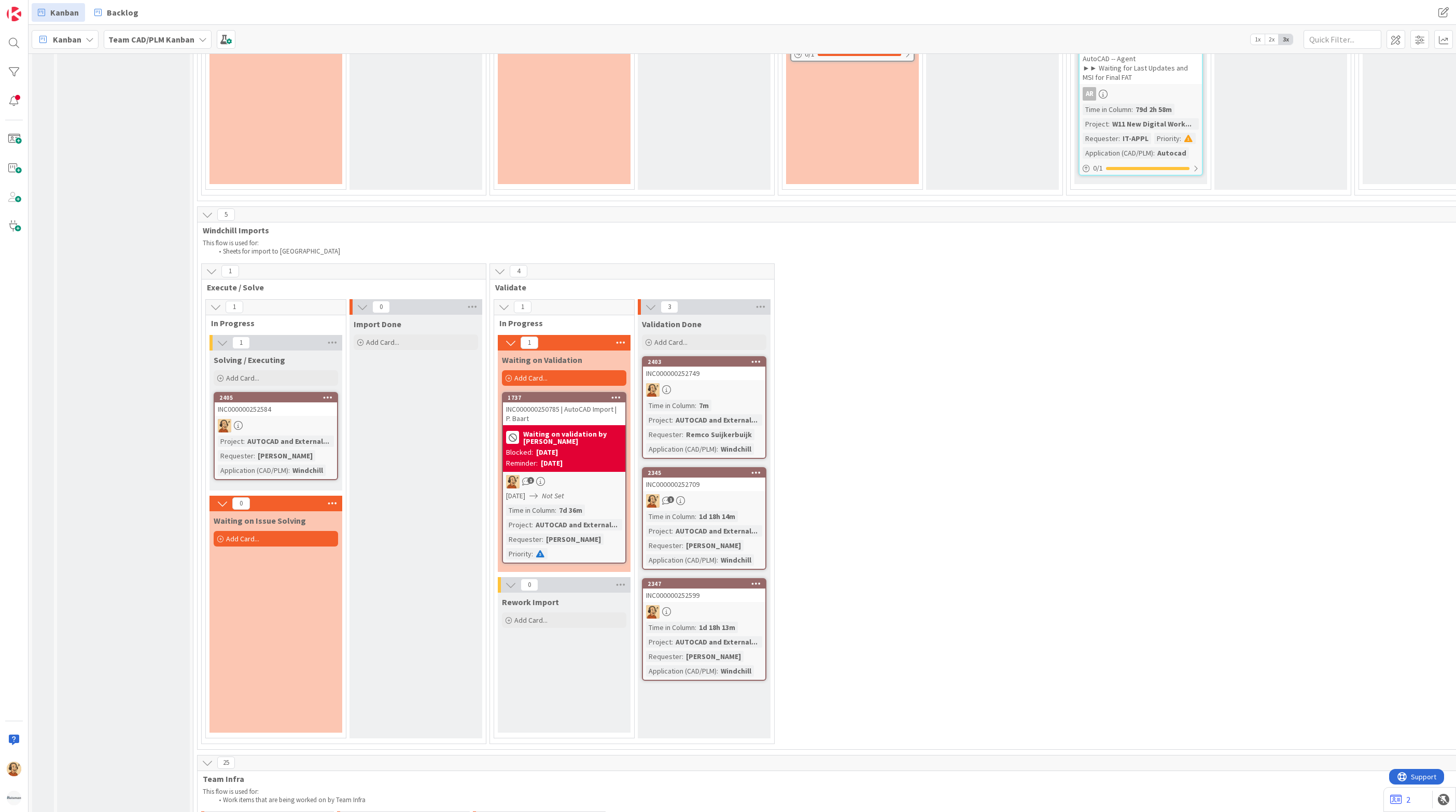
click at [1043, 489] on div "1 Execute / Solve 1 In Progress 1 Solving / Executing Add Card... Template Not …" at bounding box center [1064, 506] width 1730 height 486
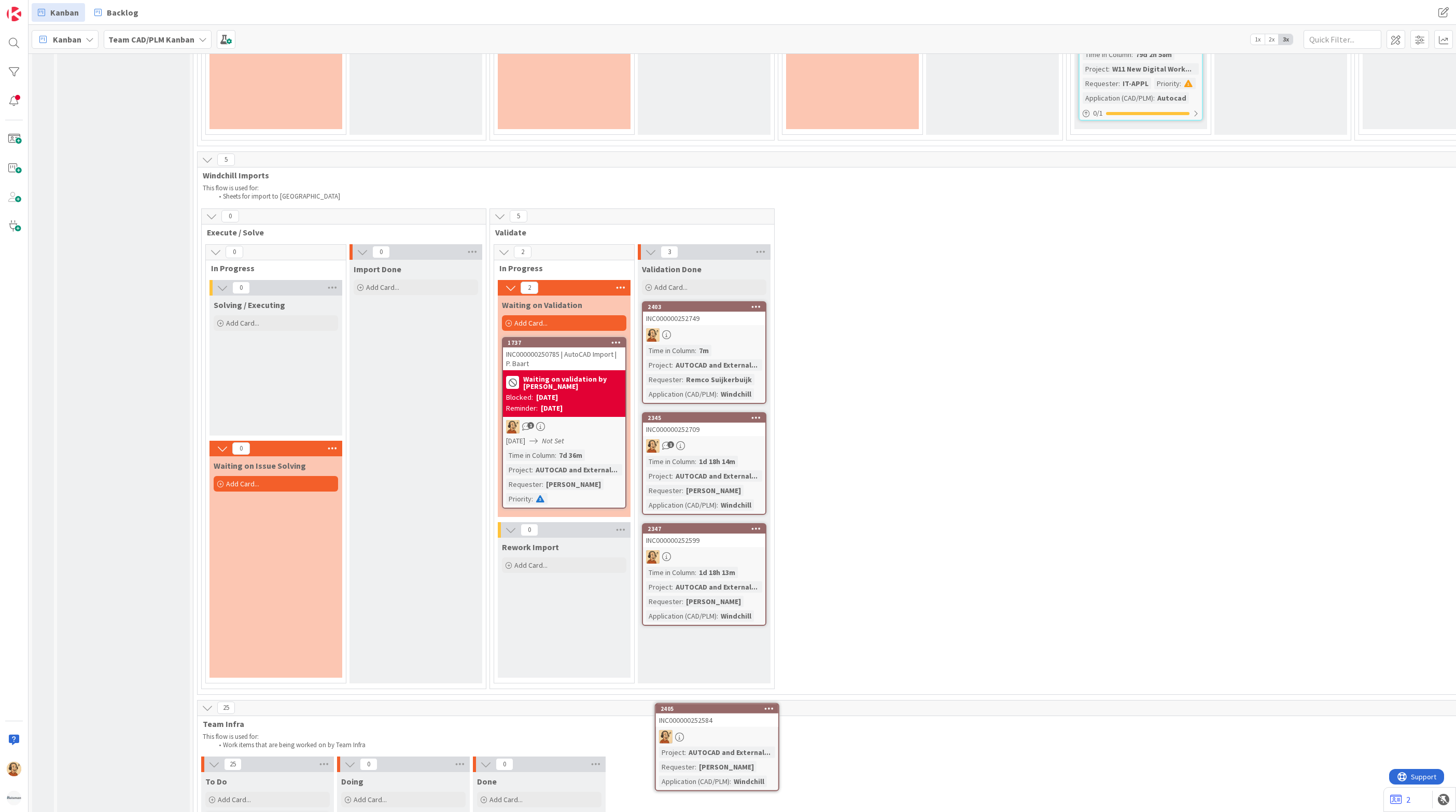
scroll to position [2258, 0]
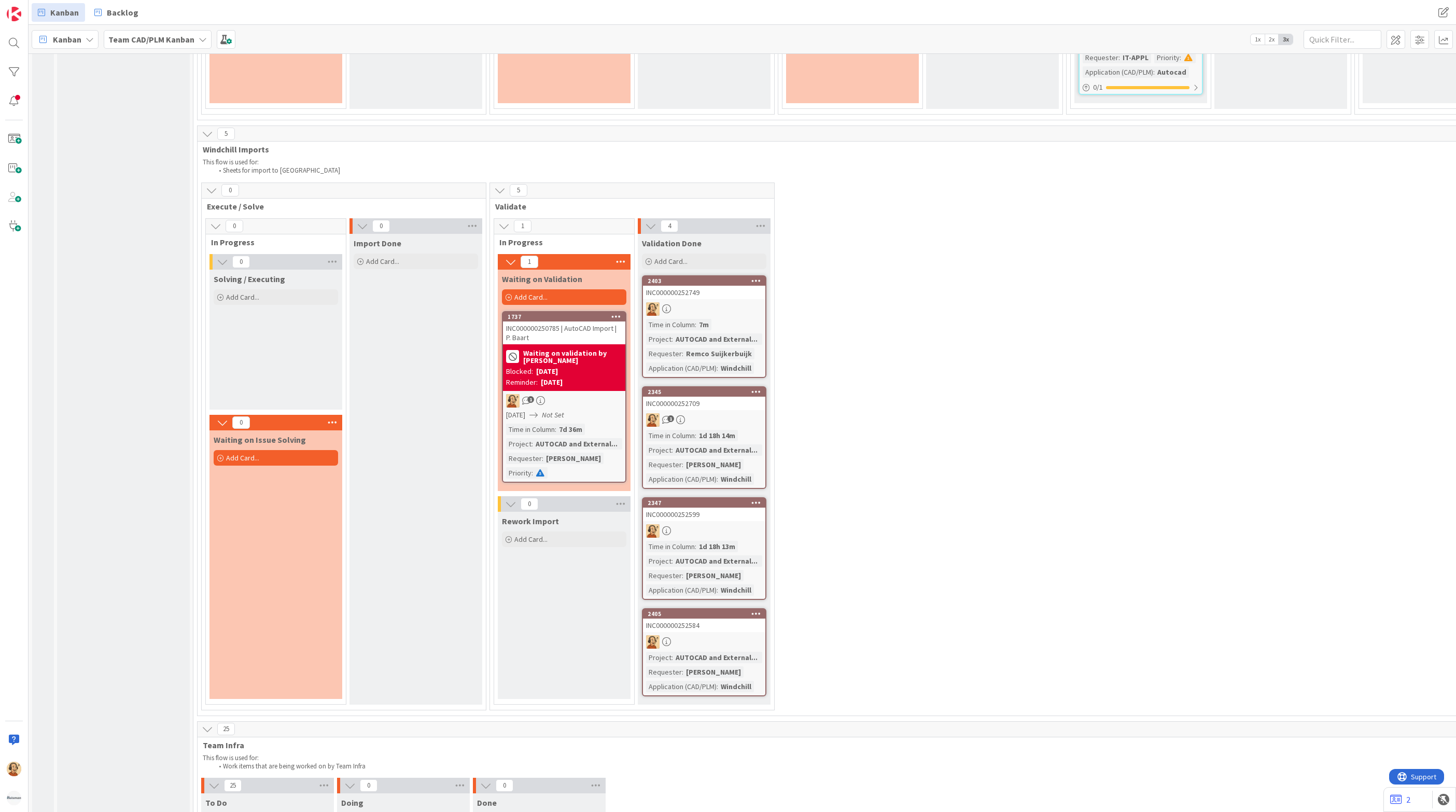
click at [979, 463] on div "0 Execute / Solve 0 In Progress 0 Solving / Executing Add Card... Template Not …" at bounding box center [1064, 449] width 1730 height 533
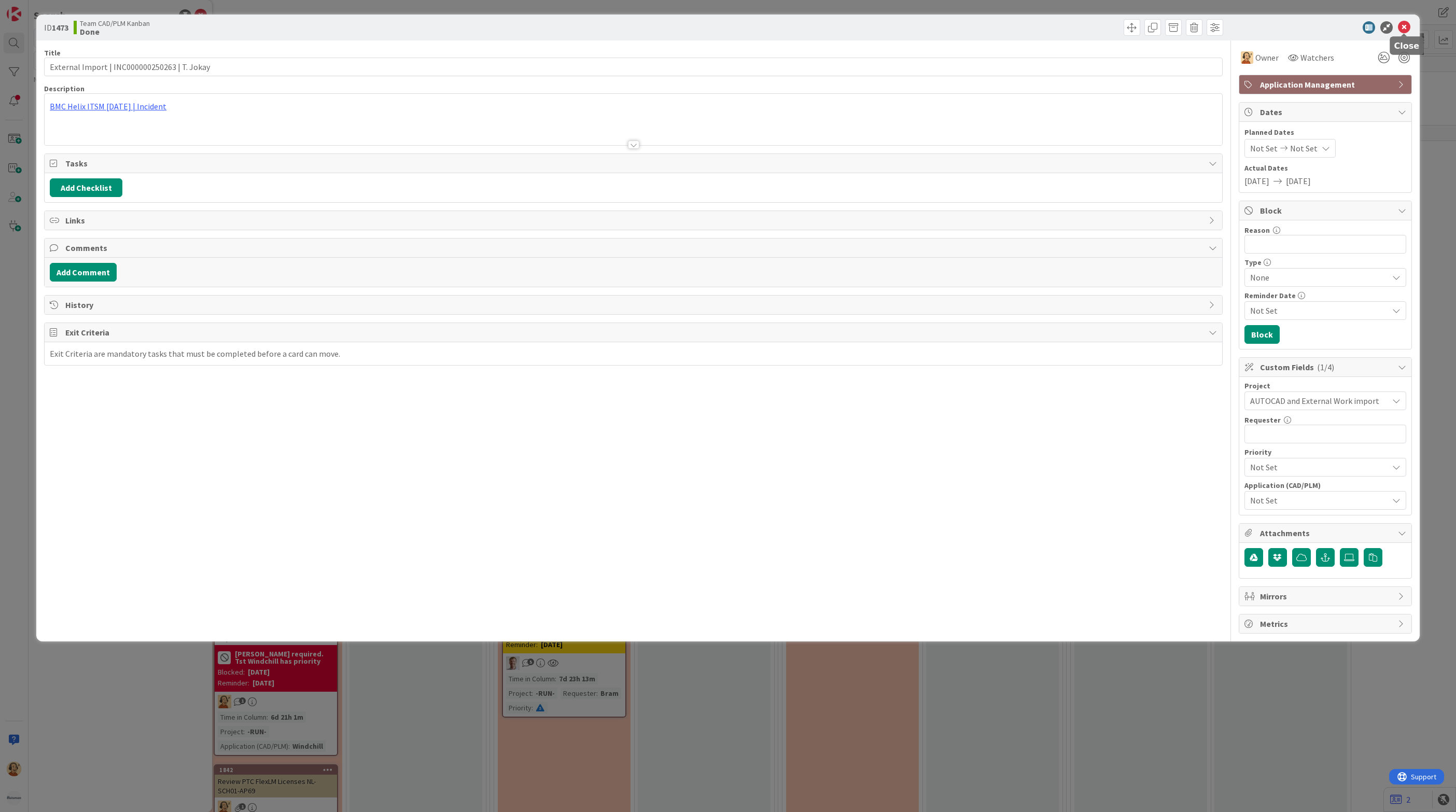
click at [1402, 28] on icon at bounding box center [1404, 28] width 12 height 12
